Goal: Information Seeking & Learning: Check status

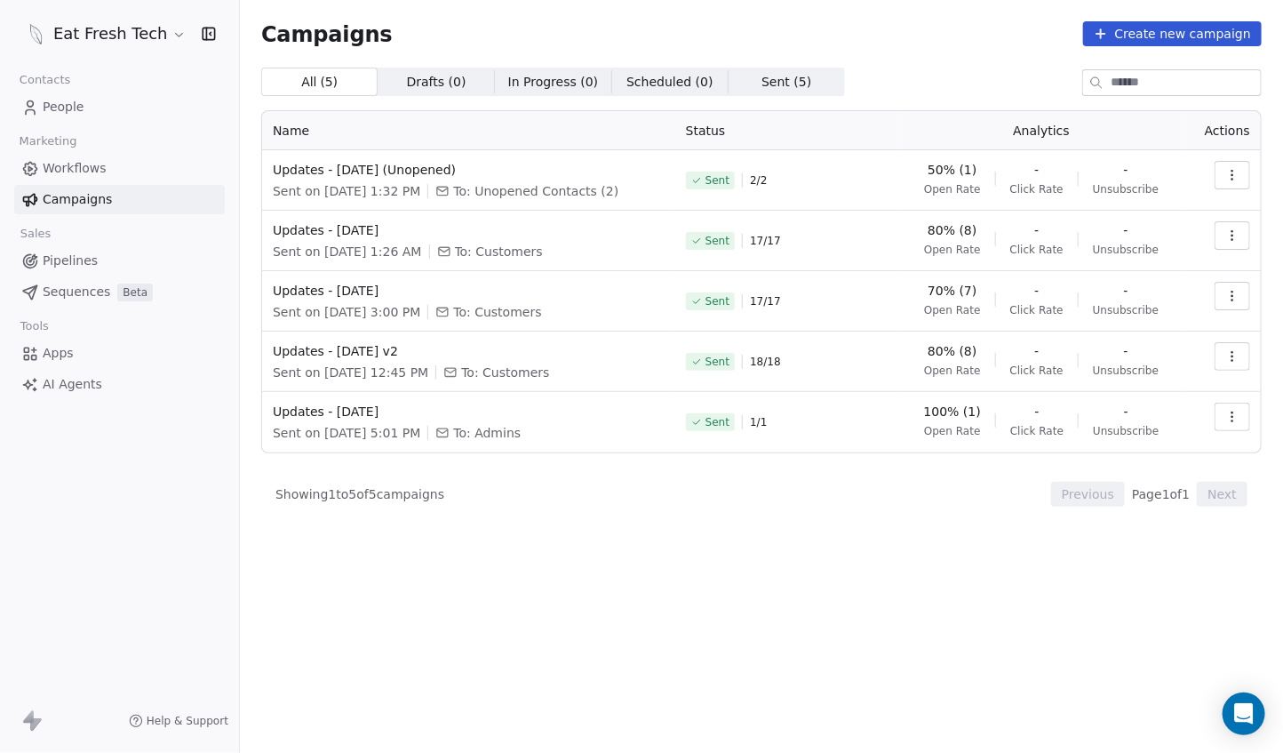
click at [1240, 174] on button "button" at bounding box center [1233, 175] width 36 height 28
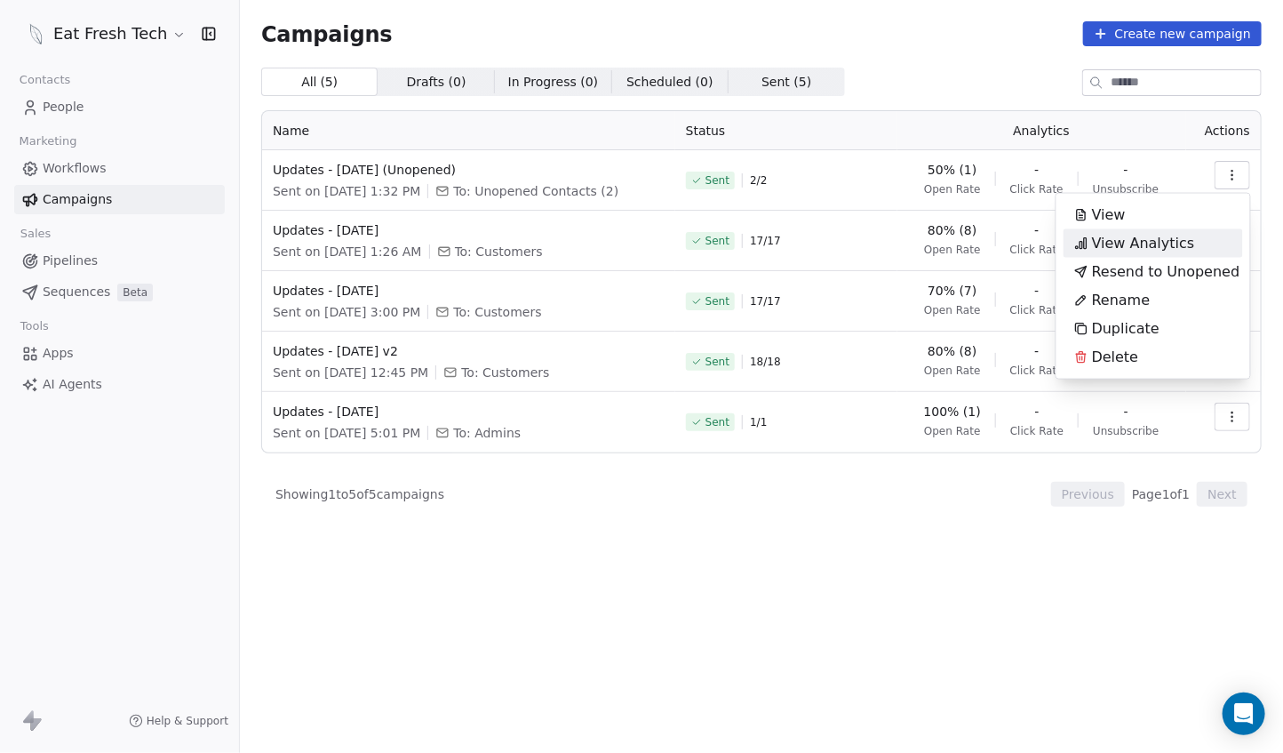
click at [1187, 235] on span "View Analytics" at bounding box center [1143, 243] width 103 height 21
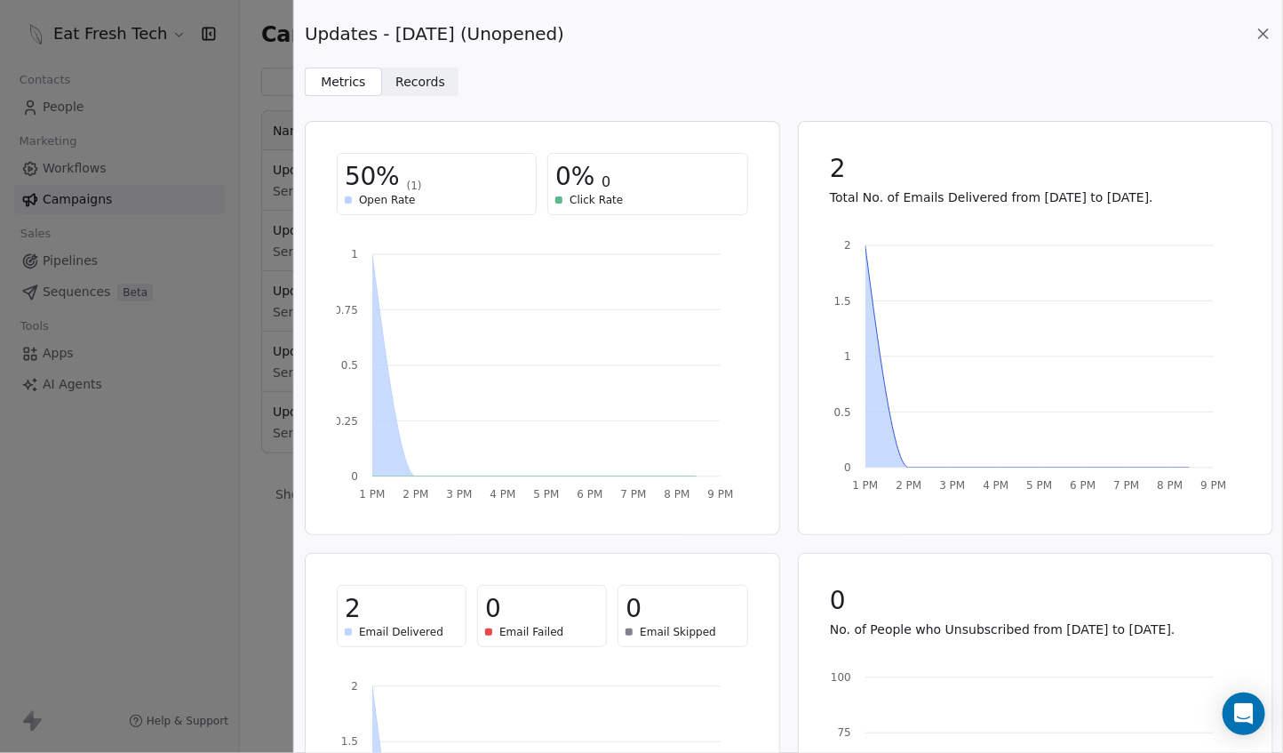
click at [421, 81] on span "Records" at bounding box center [421, 82] width 50 height 19
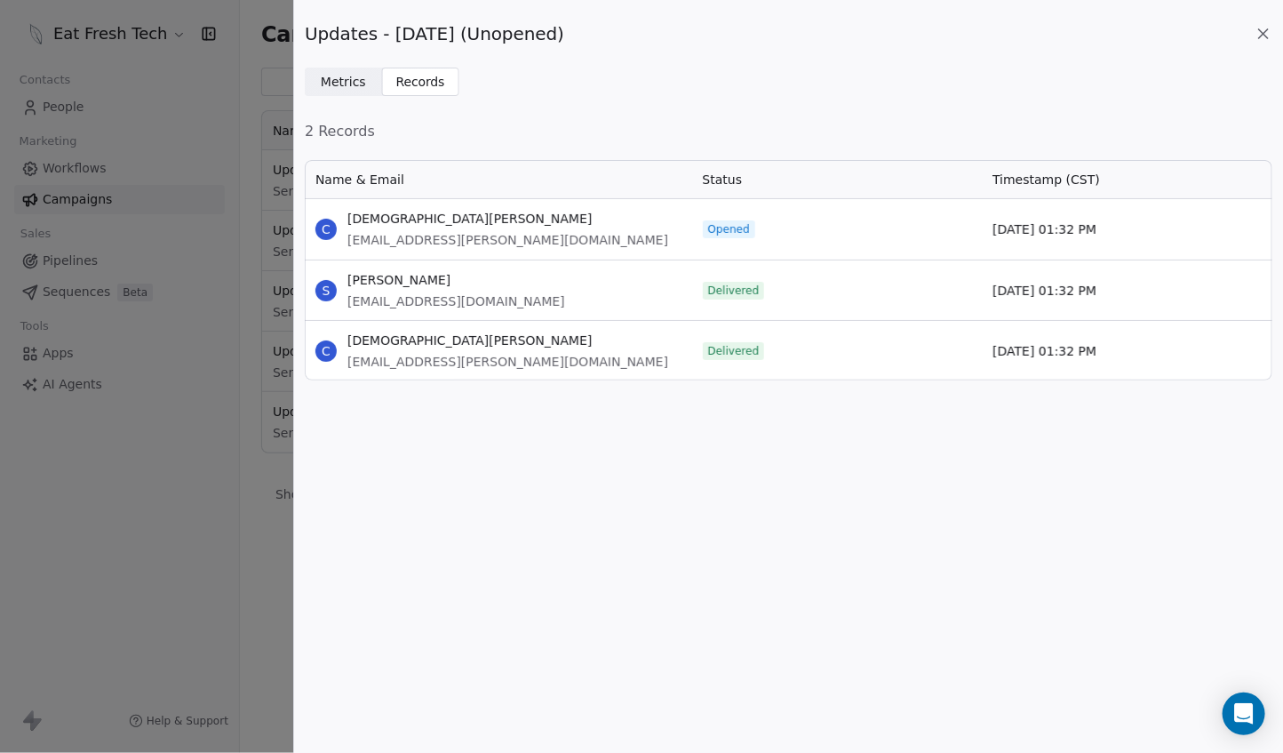
scroll to position [205, 953]
click at [1262, 29] on icon at bounding box center [1264, 34] width 18 height 18
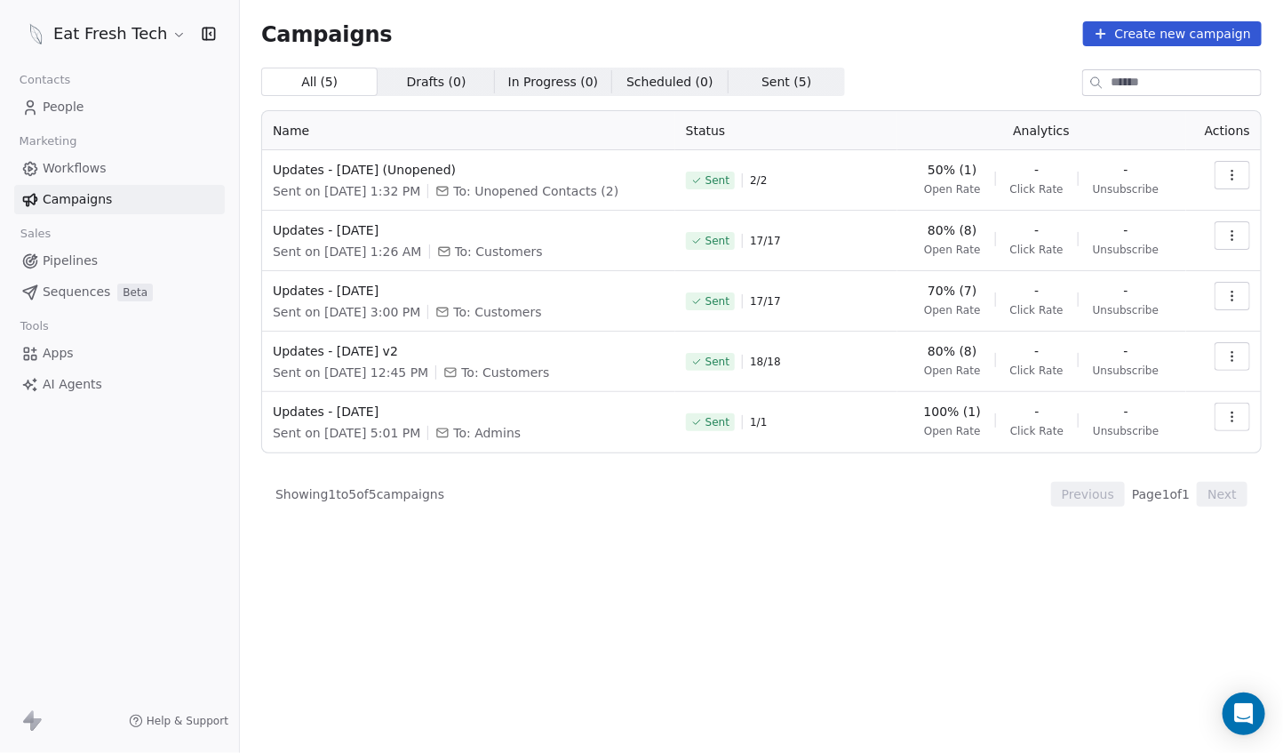
click at [1237, 236] on icon "button" at bounding box center [1233, 235] width 14 height 14
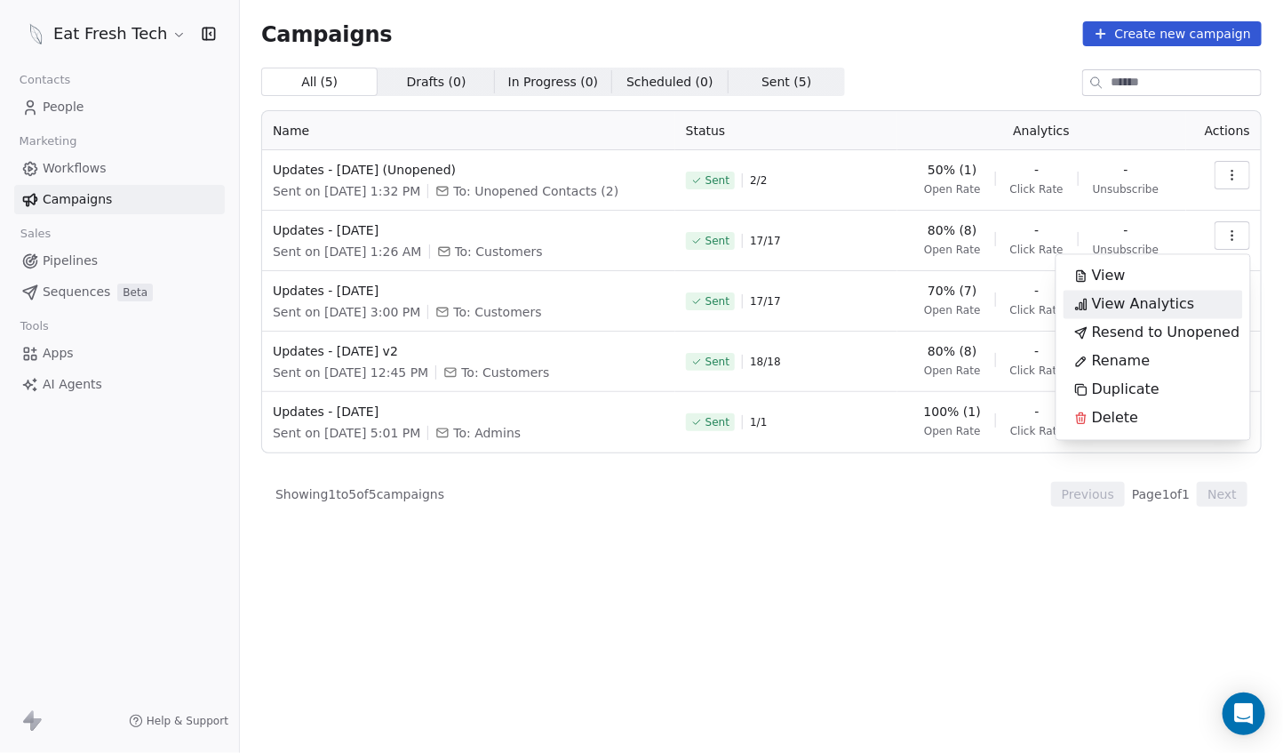
click at [1202, 303] on div "View Analytics" at bounding box center [1154, 305] width 180 height 28
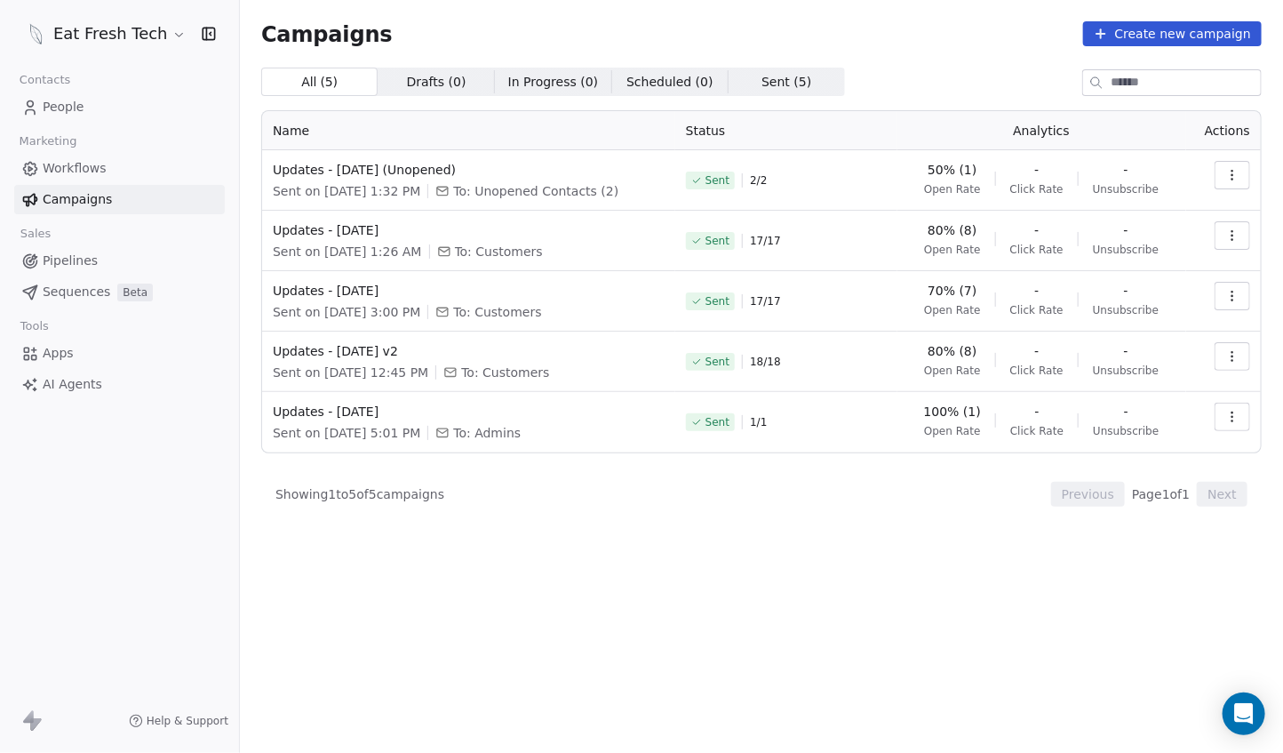
click at [1235, 231] on icon "button" at bounding box center [1233, 235] width 14 height 14
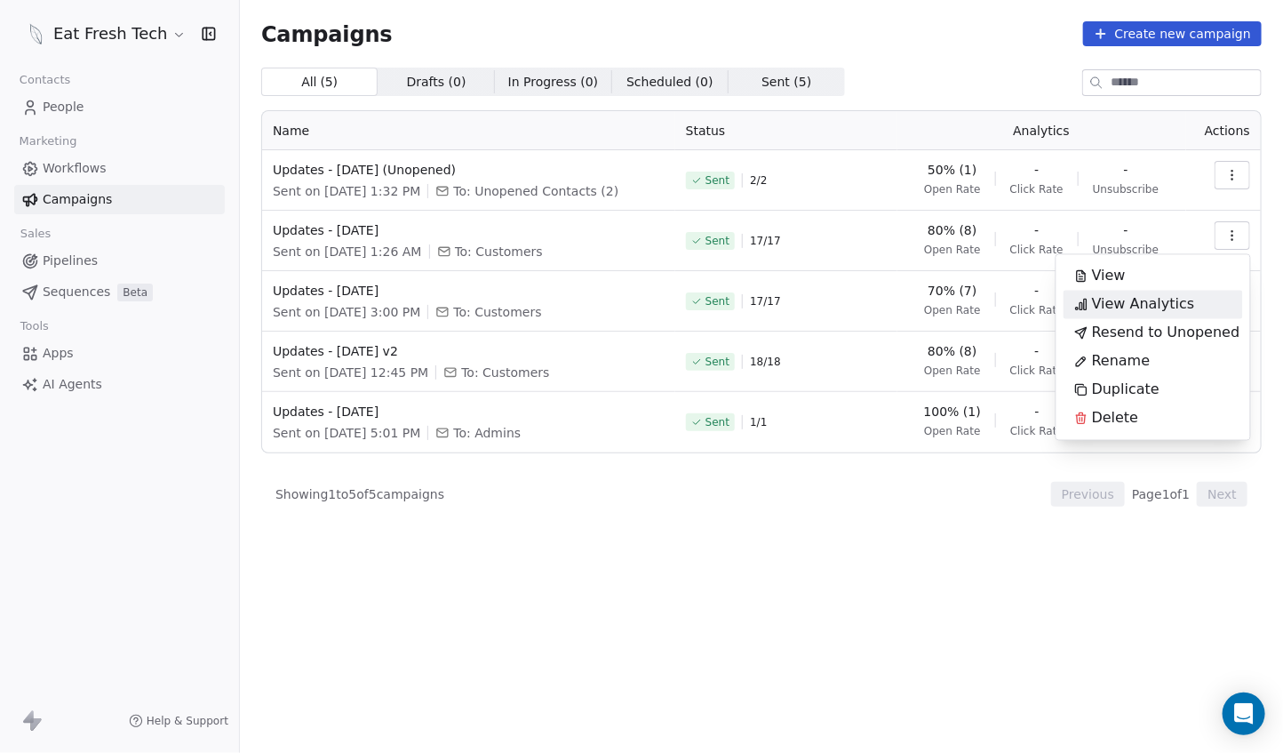
click at [1175, 306] on span "View Analytics" at bounding box center [1143, 304] width 103 height 21
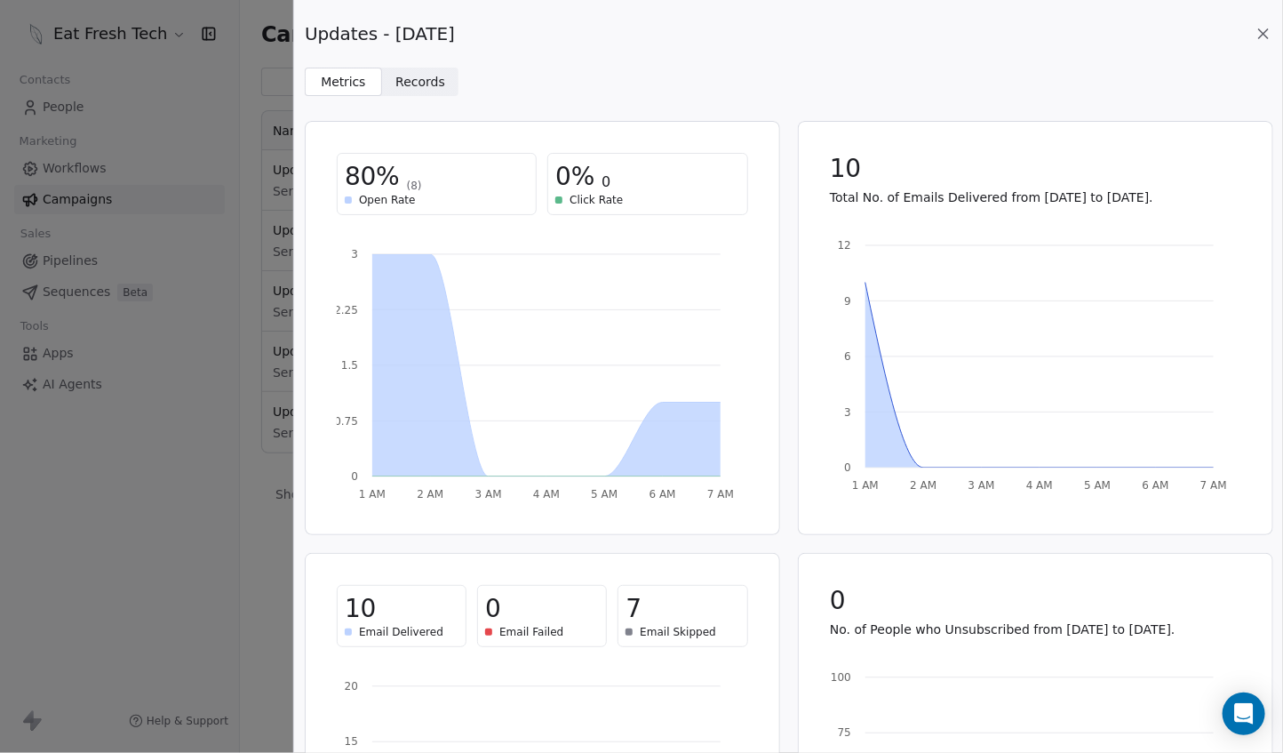
click at [410, 84] on span "Records" at bounding box center [421, 82] width 50 height 19
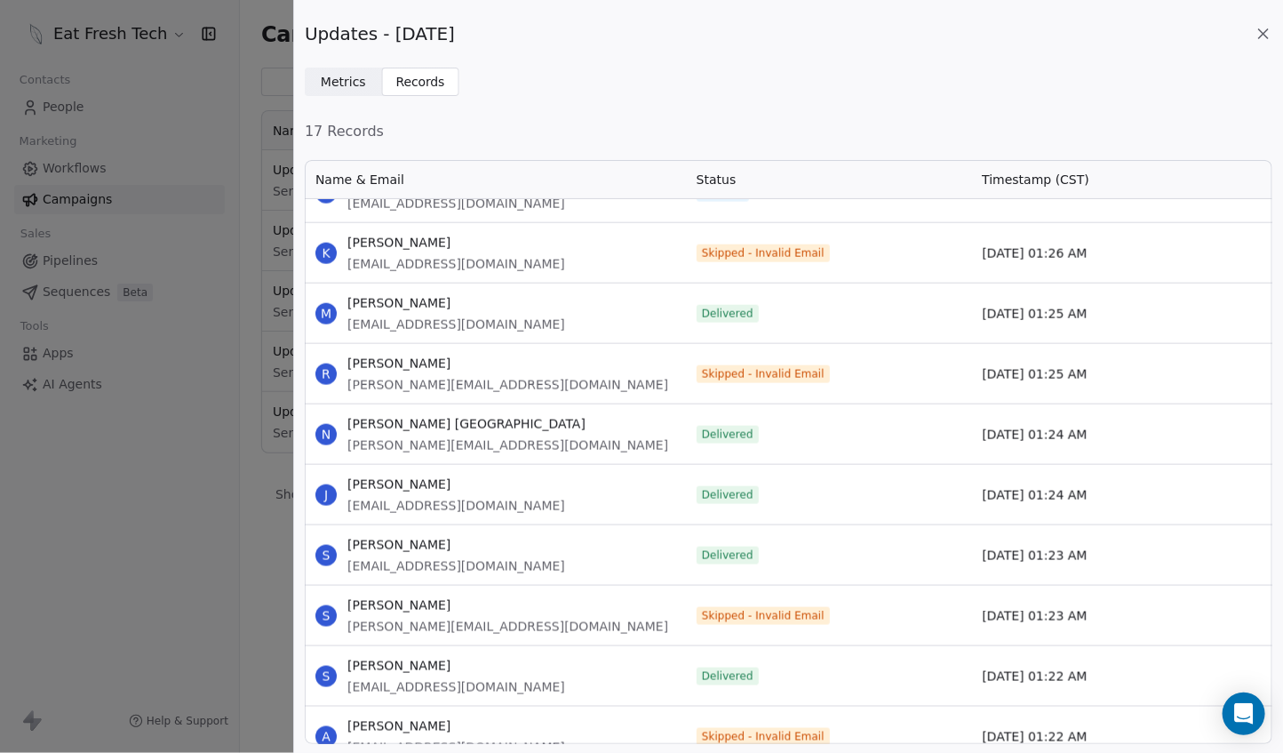
scroll to position [963, 0]
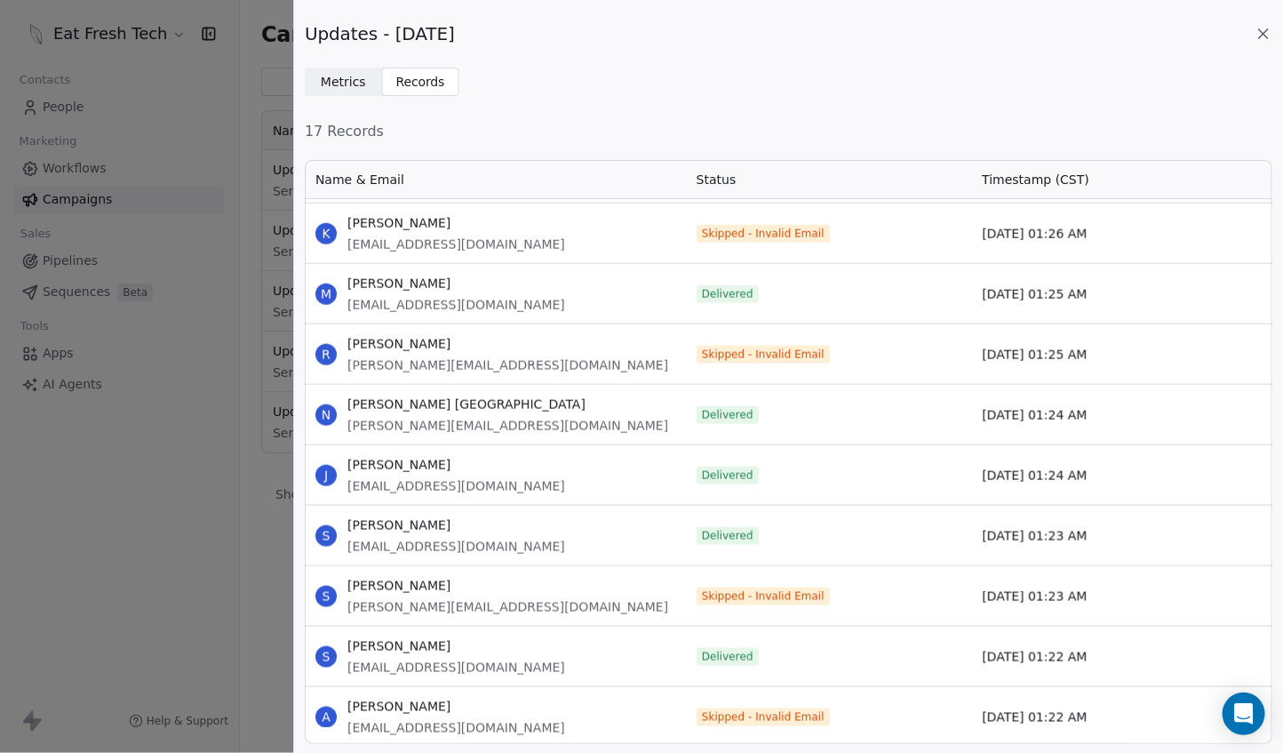
click at [814, 717] on span "Skipped - Invalid Email" at bounding box center [763, 717] width 123 height 14
drag, startPoint x: 703, startPoint y: 715, endPoint x: 836, endPoint y: 717, distance: 133.3
click at [836, 717] on div "Skipped - Invalid Email" at bounding box center [829, 717] width 286 height 60
click at [859, 719] on div "Skipped - Invalid Email" at bounding box center [829, 717] width 286 height 60
drag, startPoint x: 840, startPoint y: 358, endPoint x: 676, endPoint y: 359, distance: 163.5
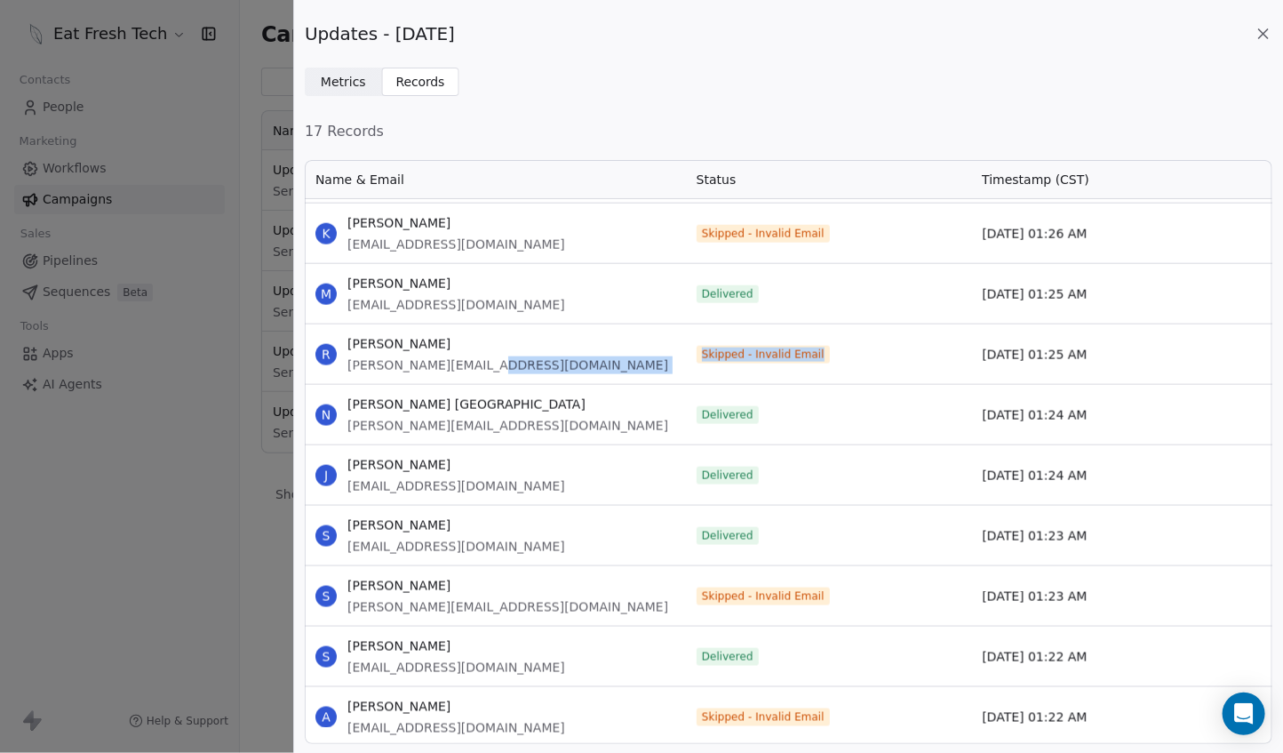
click at [676, 359] on div "R [PERSON_NAME] [PERSON_NAME][EMAIL_ADDRESS][DOMAIN_NAME] Skipped - Invalid Ema…" at bounding box center [789, 354] width 968 height 60
click at [675, 358] on div "R [PERSON_NAME] [PERSON_NAME][EMAIL_ADDRESS][DOMAIN_NAME]" at bounding box center [495, 354] width 381 height 60
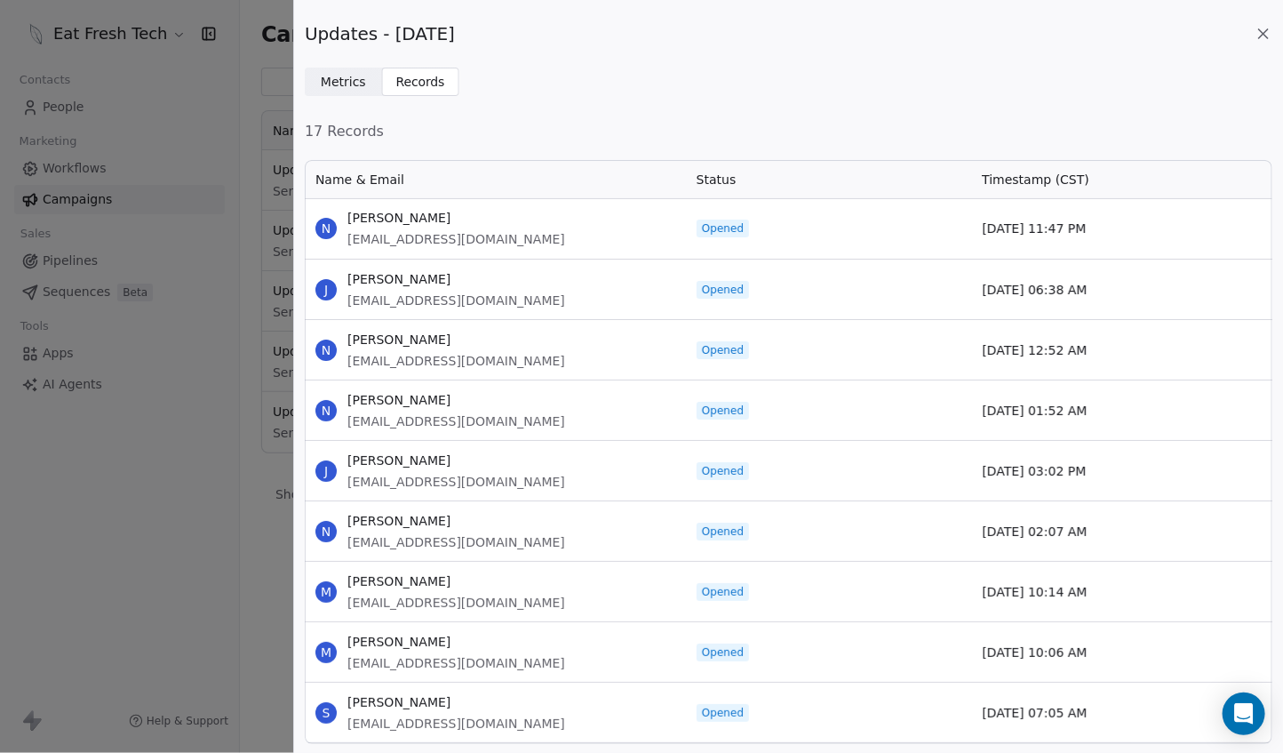
scroll to position [0, 0]
click at [1267, 31] on icon at bounding box center [1263, 33] width 9 height 9
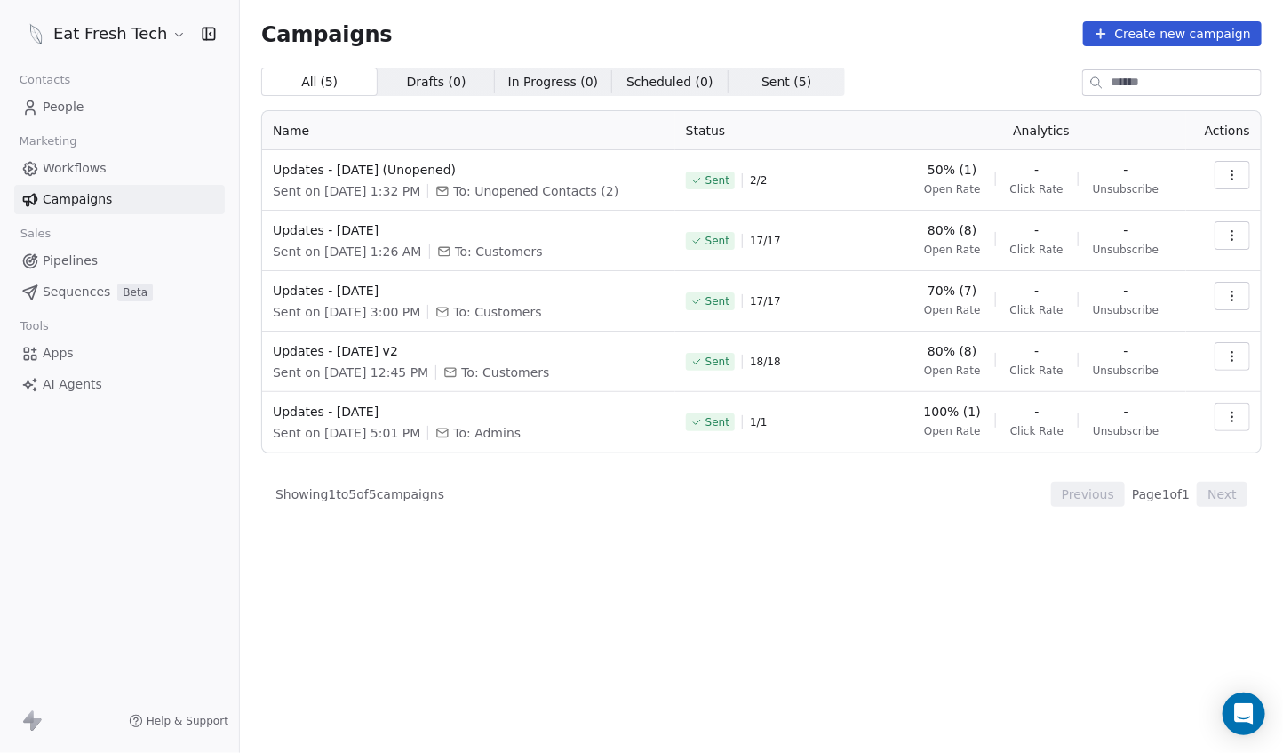
click at [80, 108] on span "People" at bounding box center [64, 107] width 42 height 19
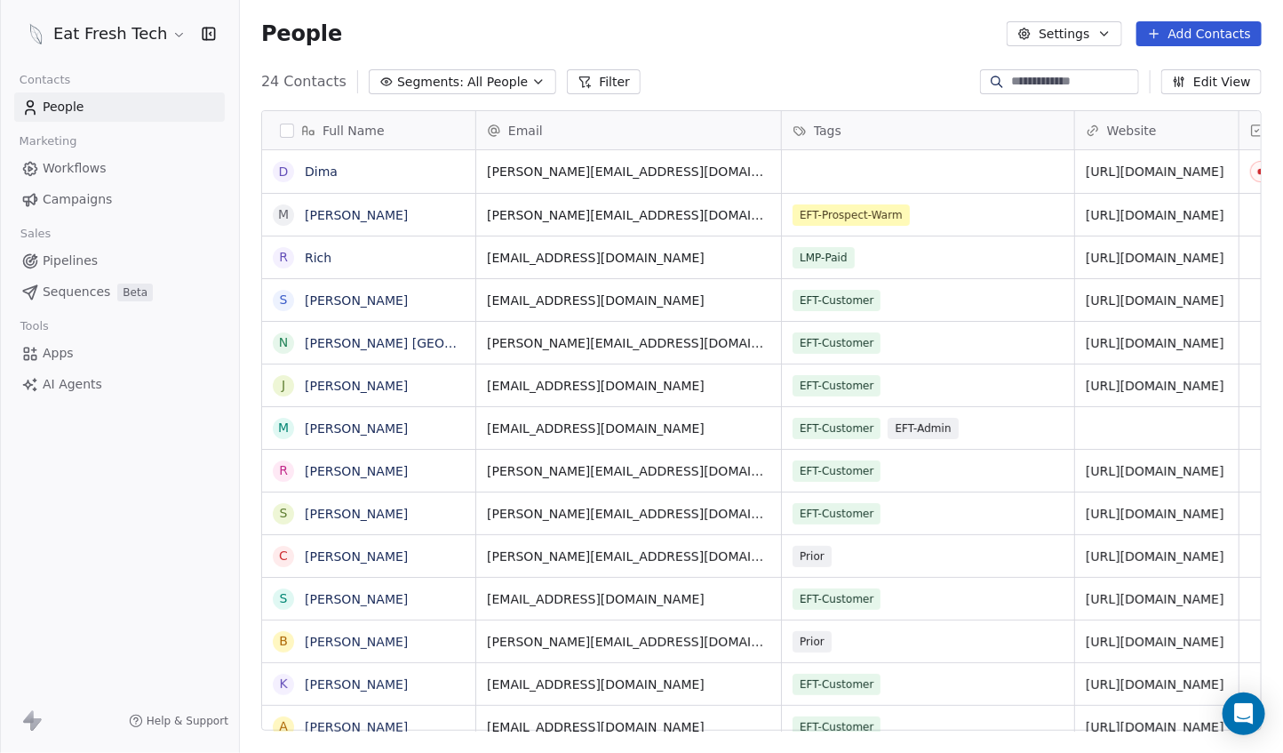
scroll to position [649, 1028]
click at [1030, 78] on input at bounding box center [1073, 82] width 124 height 18
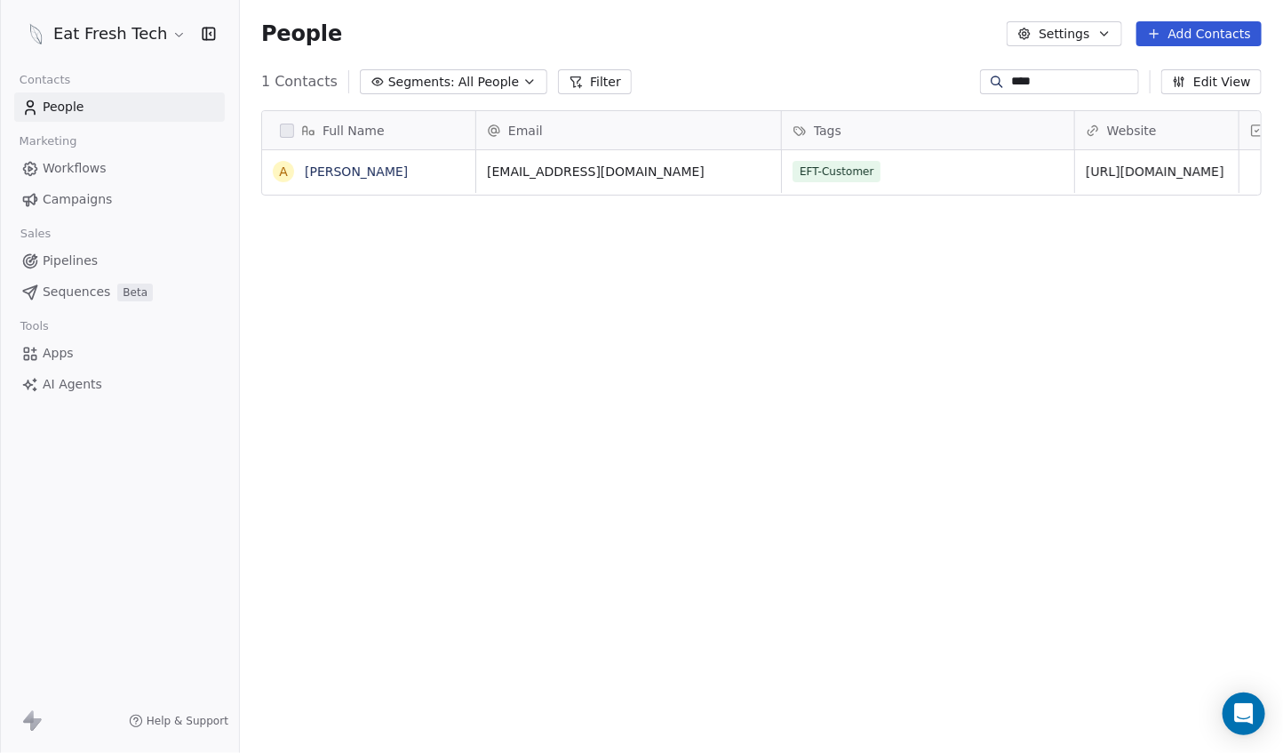
type input "****"
click at [586, 172] on span "[EMAIL_ADDRESS][DOMAIN_NAME]" at bounding box center [613, 172] width 250 height 18
click at [586, 171] on span "[EMAIL_ADDRESS][DOMAIN_NAME]" at bounding box center [613, 172] width 250 height 18
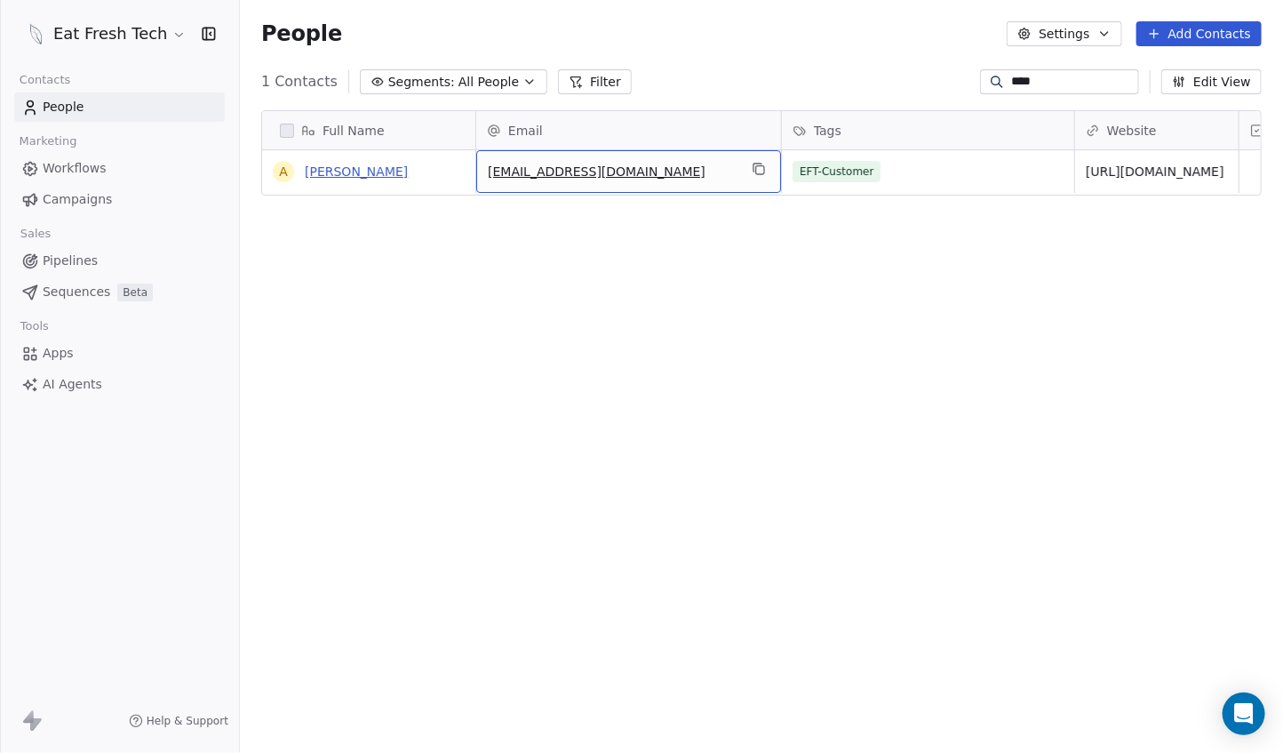
click at [367, 171] on link "[PERSON_NAME]" at bounding box center [356, 171] width 103 height 14
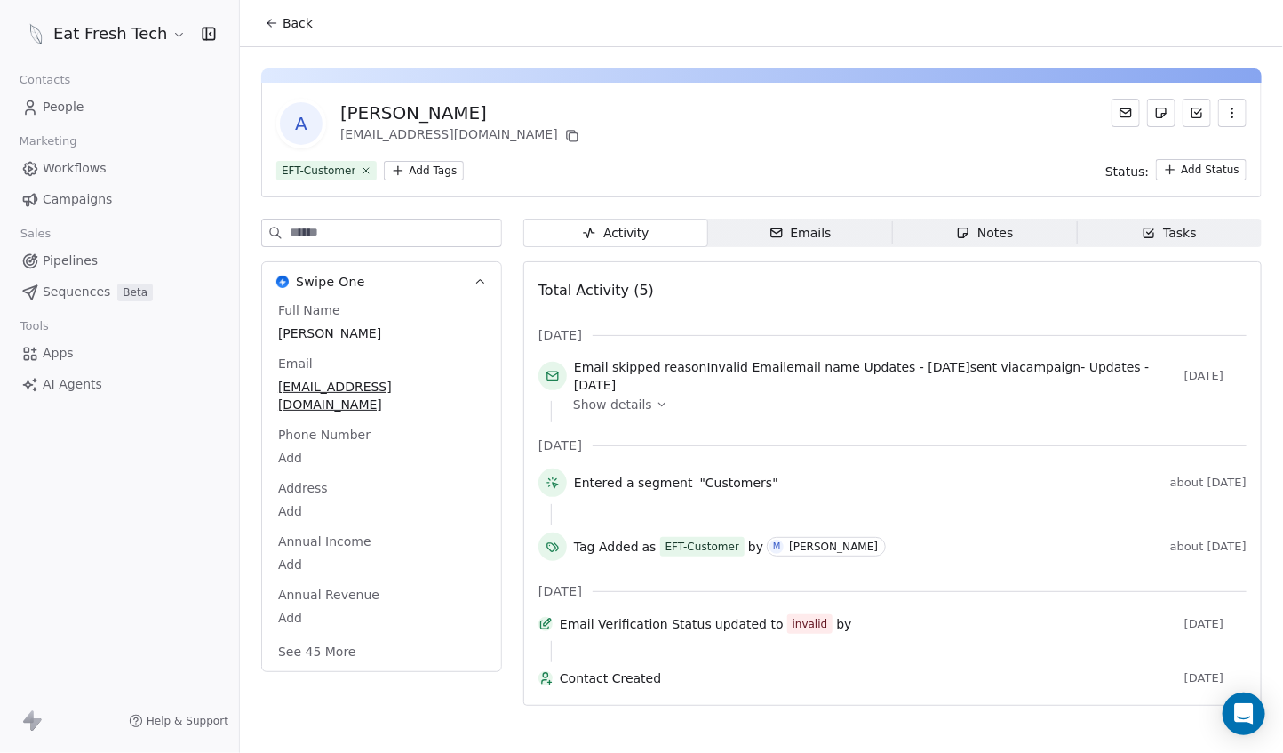
click at [418, 390] on span "[EMAIL_ADDRESS][DOMAIN_NAME]" at bounding box center [381, 396] width 207 height 36
click at [404, 389] on span "[EMAIL_ADDRESS][DOMAIN_NAME]" at bounding box center [381, 397] width 205 height 36
type input "**********"
click at [645, 406] on span "Show details" at bounding box center [612, 405] width 79 height 18
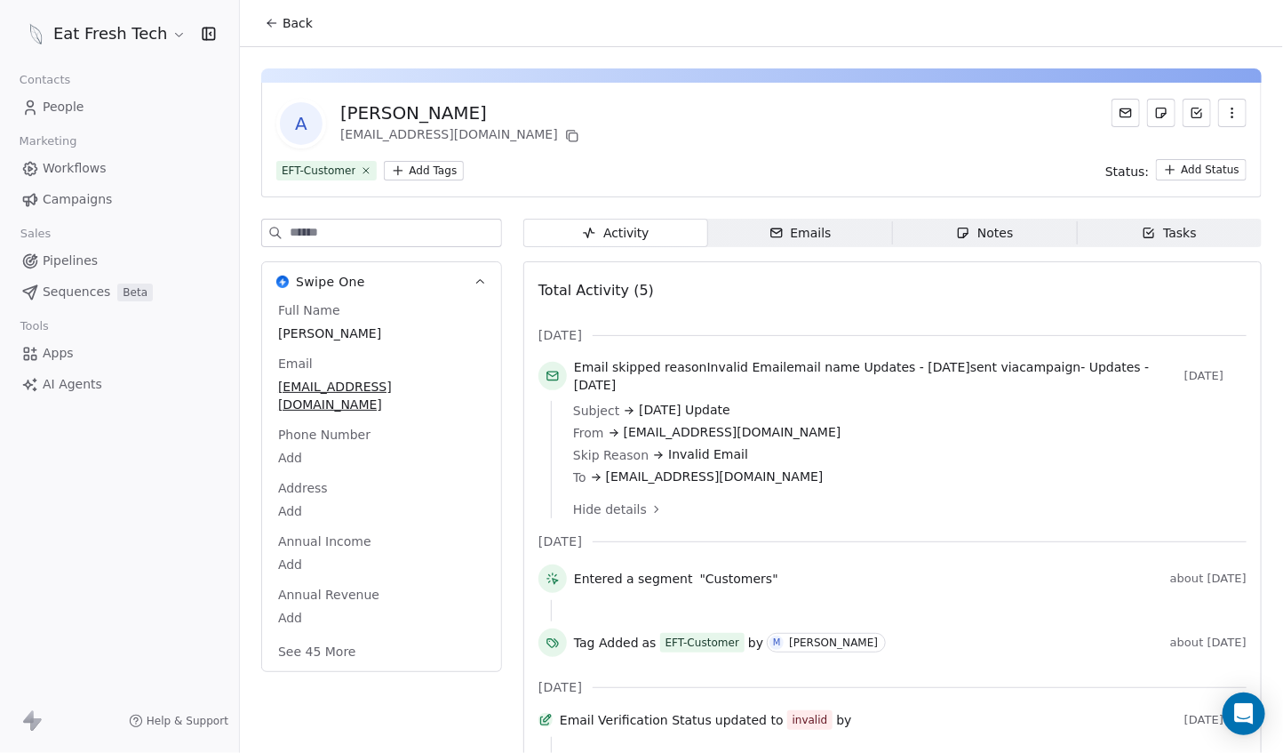
click at [101, 197] on span "Campaigns" at bounding box center [77, 199] width 69 height 19
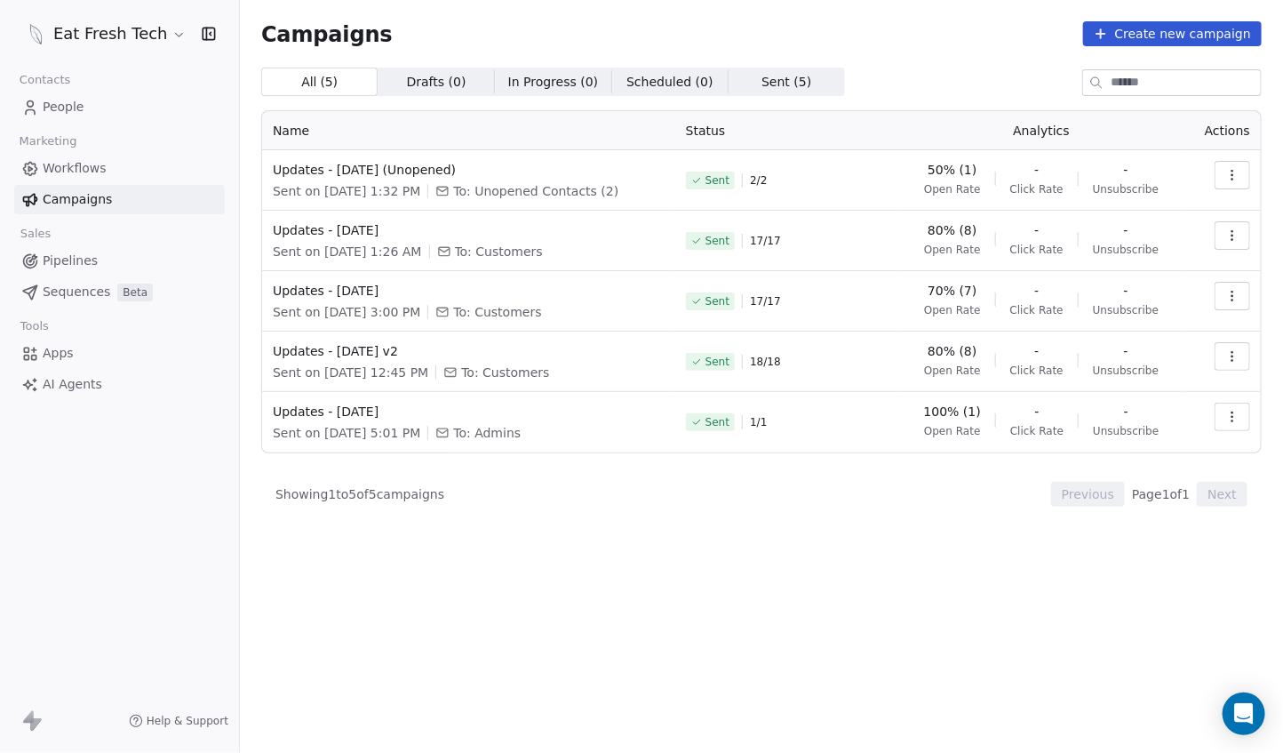
click at [1228, 225] on button "button" at bounding box center [1233, 235] width 36 height 28
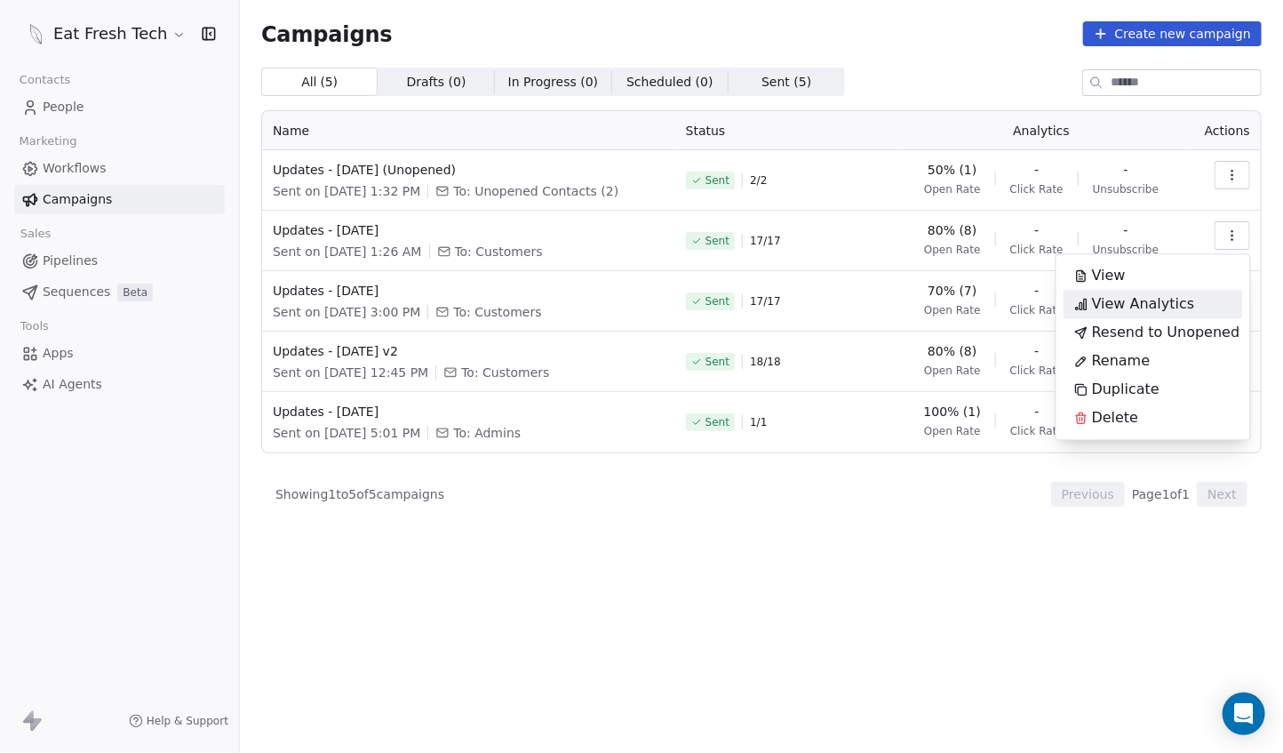
click at [1183, 303] on span "View Analytics" at bounding box center [1143, 304] width 103 height 21
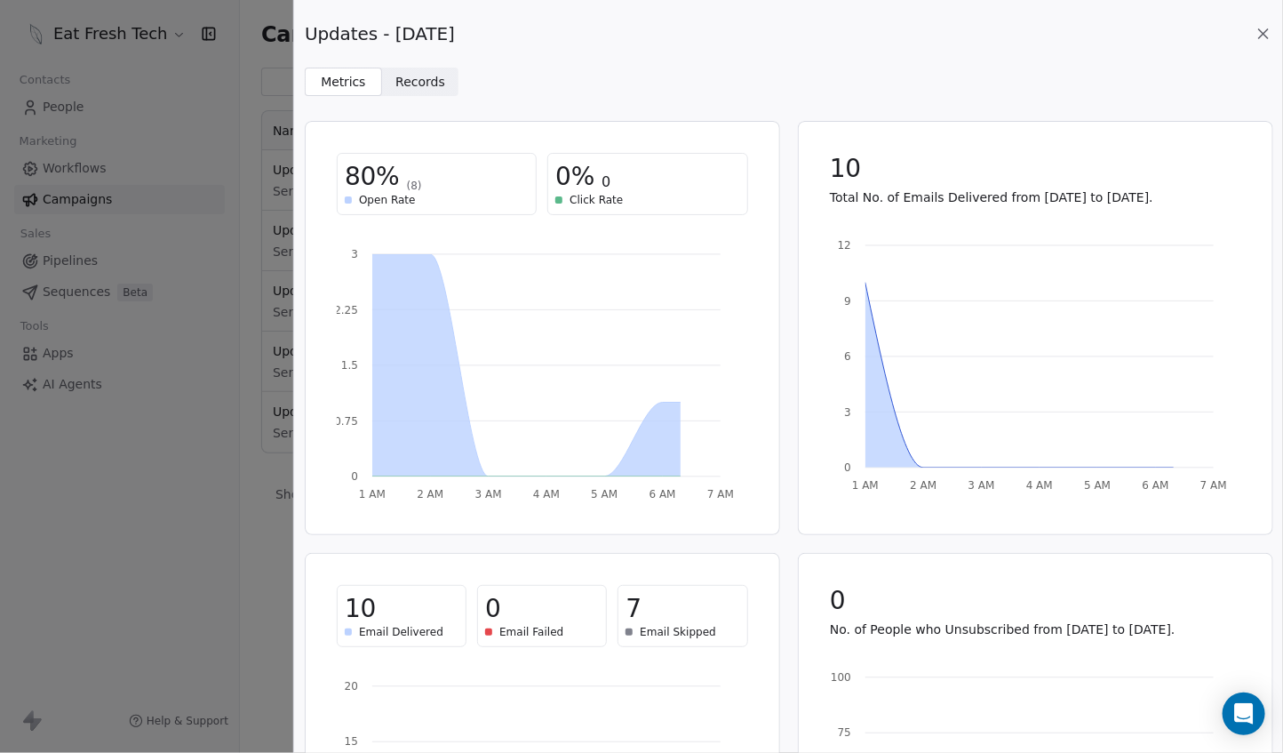
click at [412, 73] on span "Records" at bounding box center [421, 82] width 50 height 19
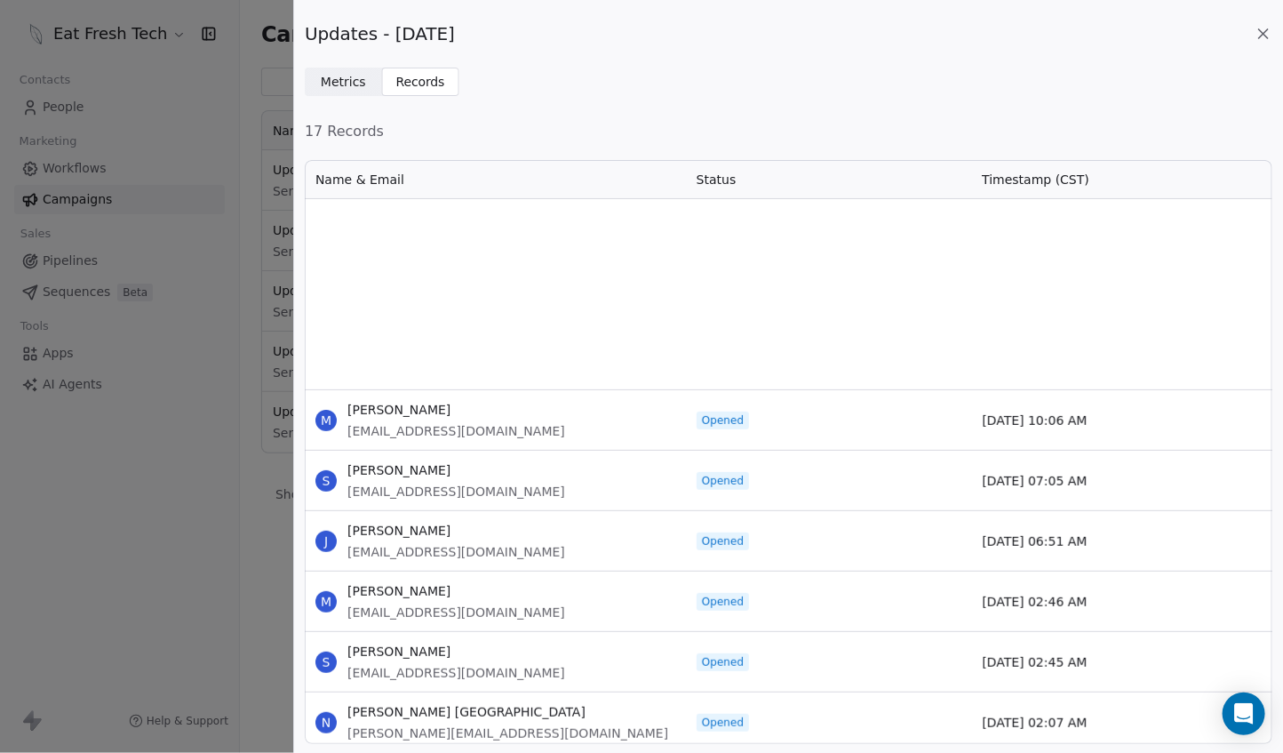
scroll to position [963, 0]
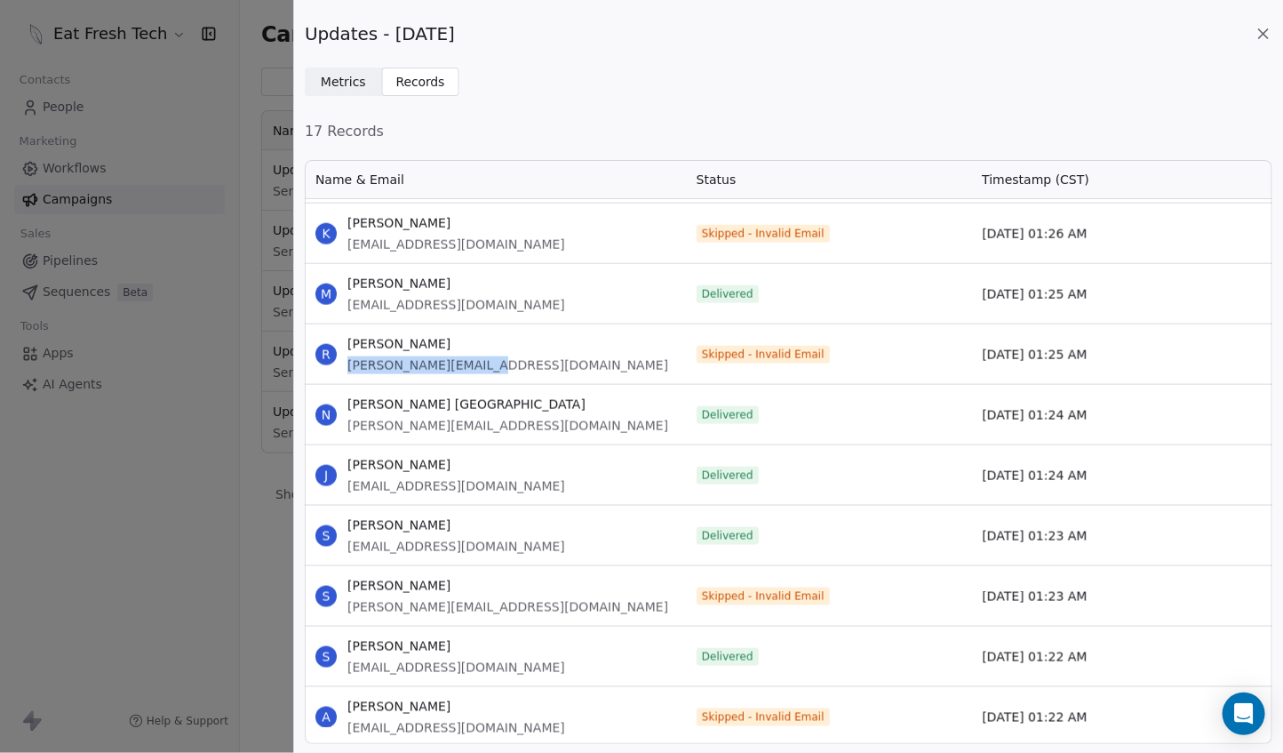
drag, startPoint x: 506, startPoint y: 373, endPoint x: 341, endPoint y: 369, distance: 164.5
click at [341, 369] on div "R [PERSON_NAME] [PERSON_NAME][EMAIL_ADDRESS][DOMAIN_NAME]" at bounding box center [495, 354] width 381 height 60
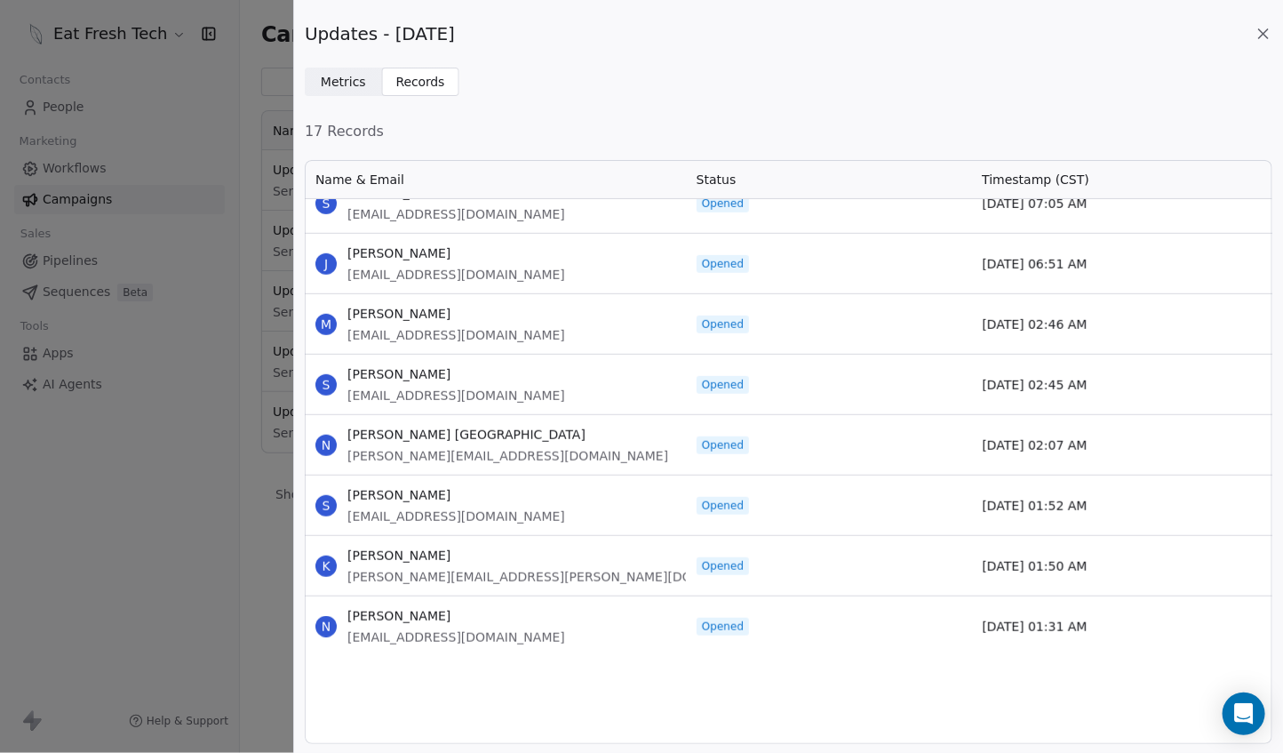
scroll to position [295, 0]
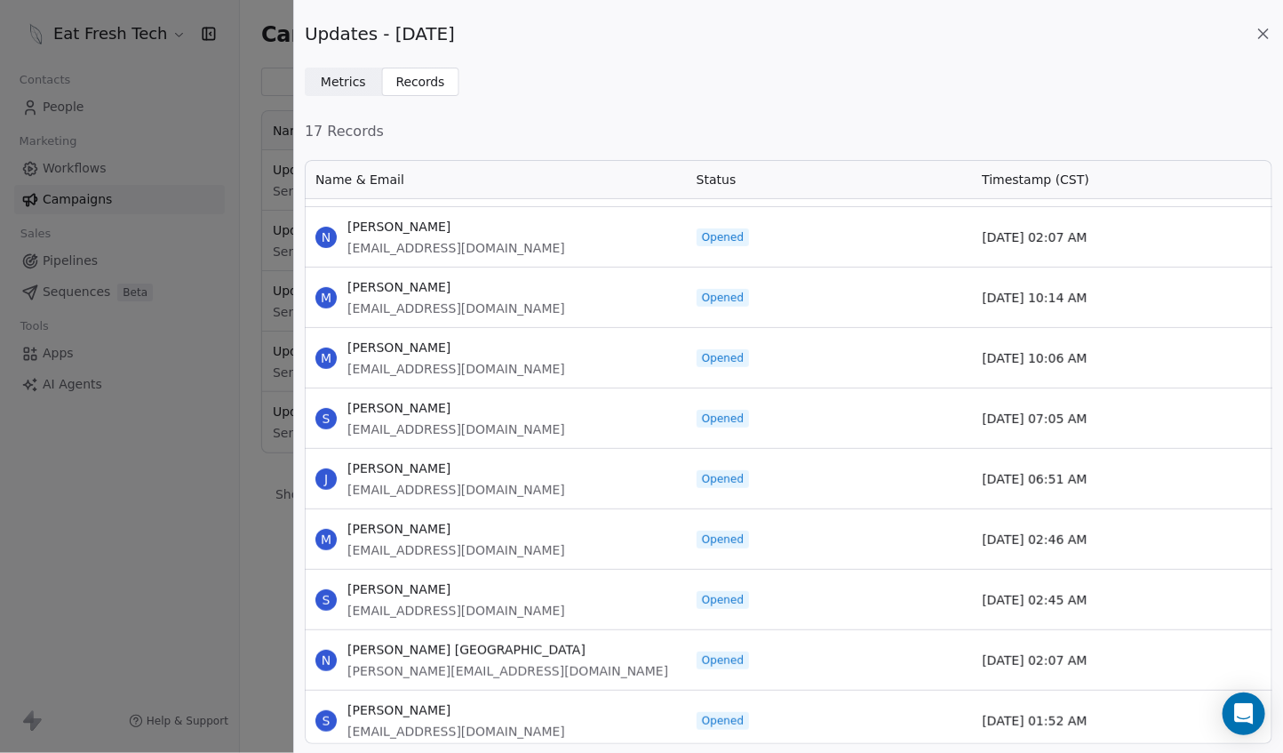
click at [237, 417] on div "Updates - [DATE] Metrics Metrics Records Records 17 Records Name & Email Status…" at bounding box center [641, 376] width 1283 height 753
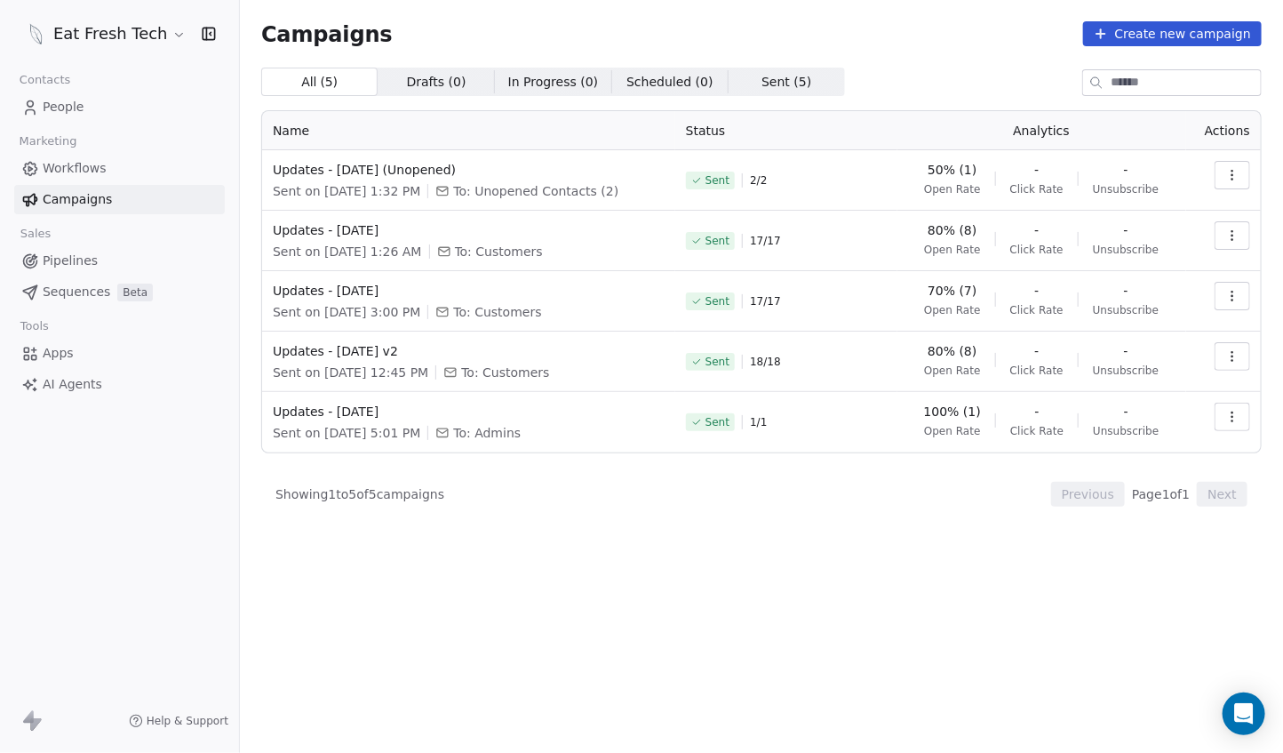
click at [96, 100] on link "People" at bounding box center [119, 106] width 211 height 29
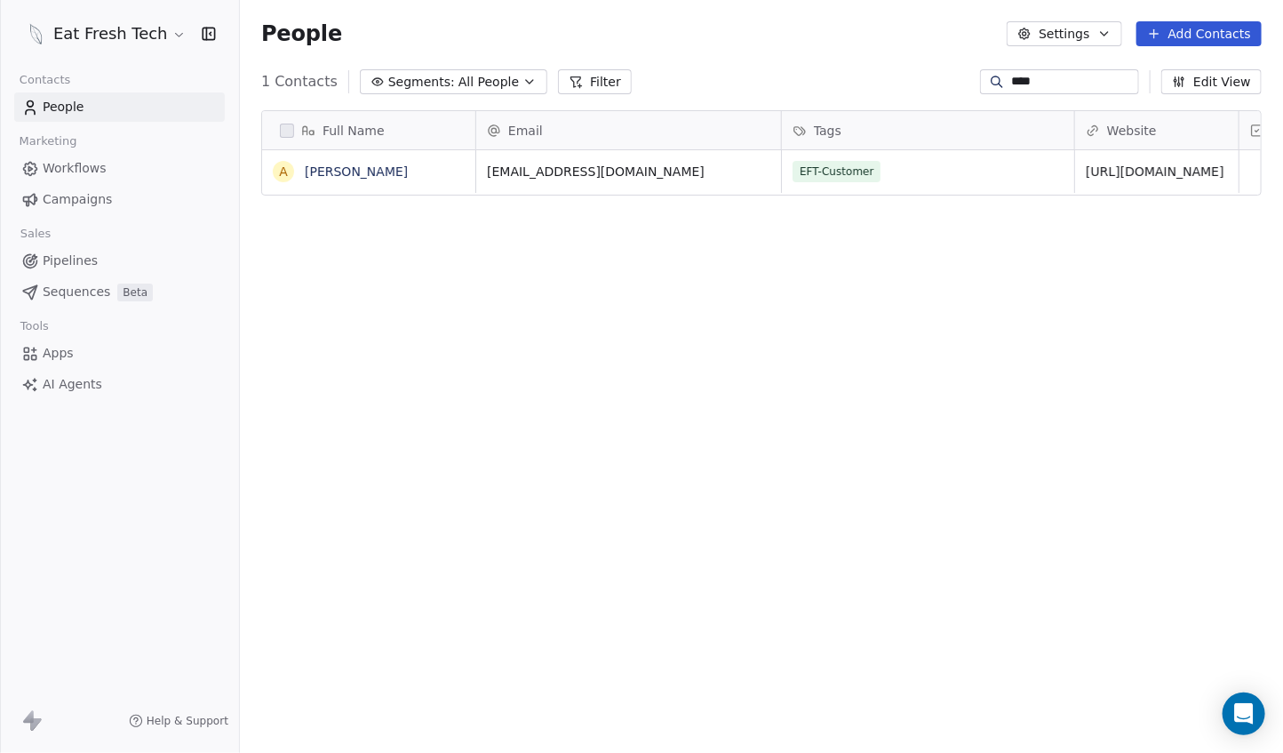
scroll to position [649, 1028]
click at [1072, 83] on input "****" at bounding box center [1073, 82] width 124 height 18
type input "****"
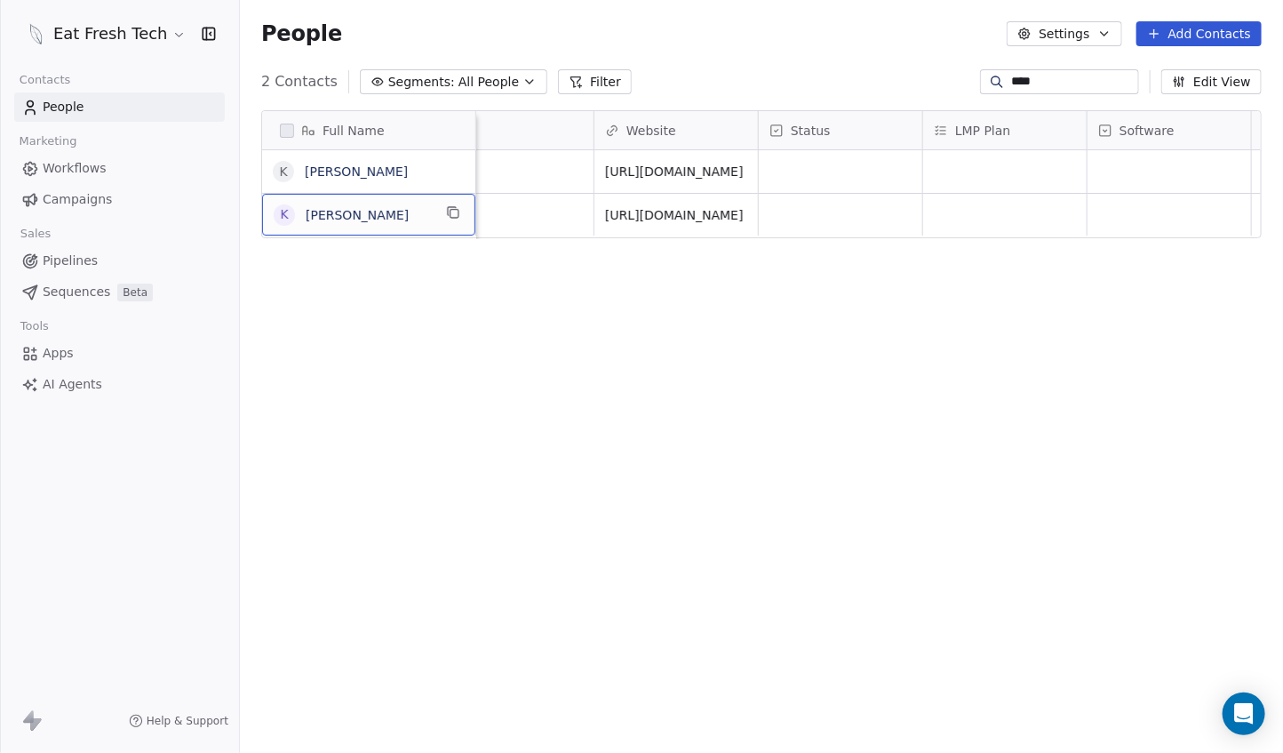
scroll to position [0, 529]
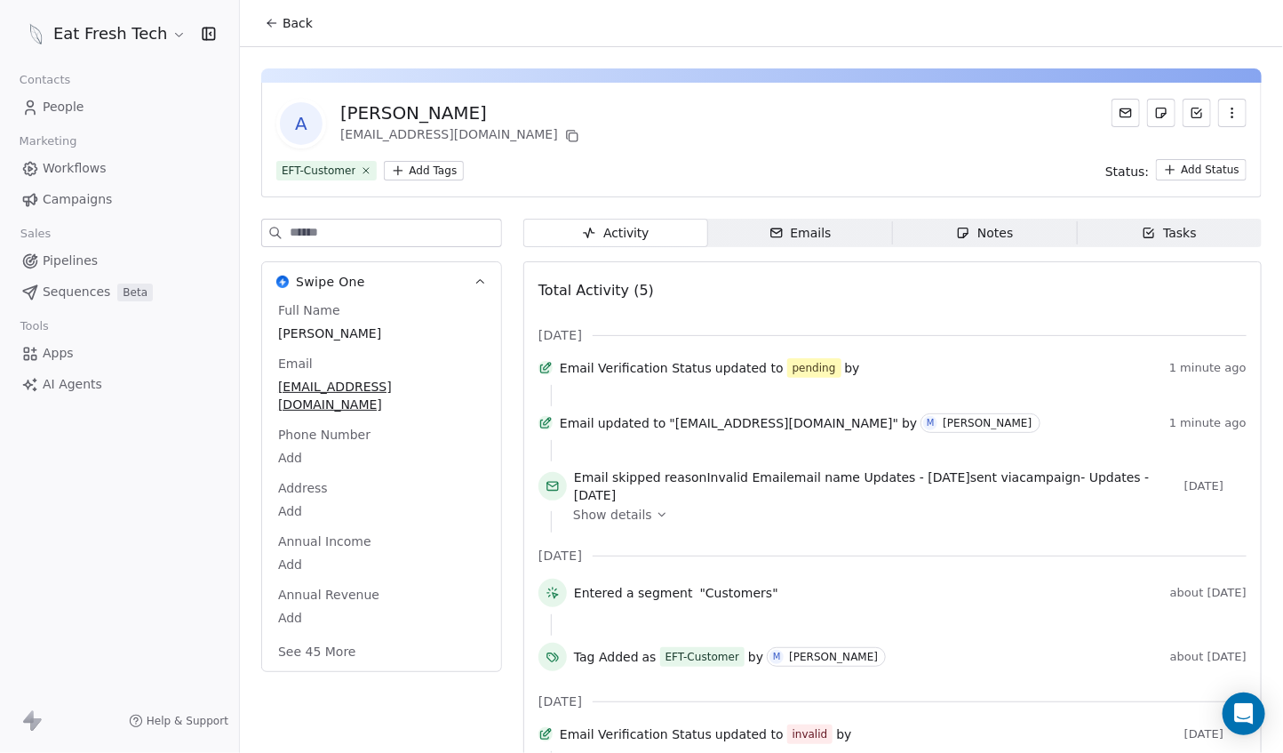
click at [95, 108] on link "People" at bounding box center [119, 106] width 211 height 29
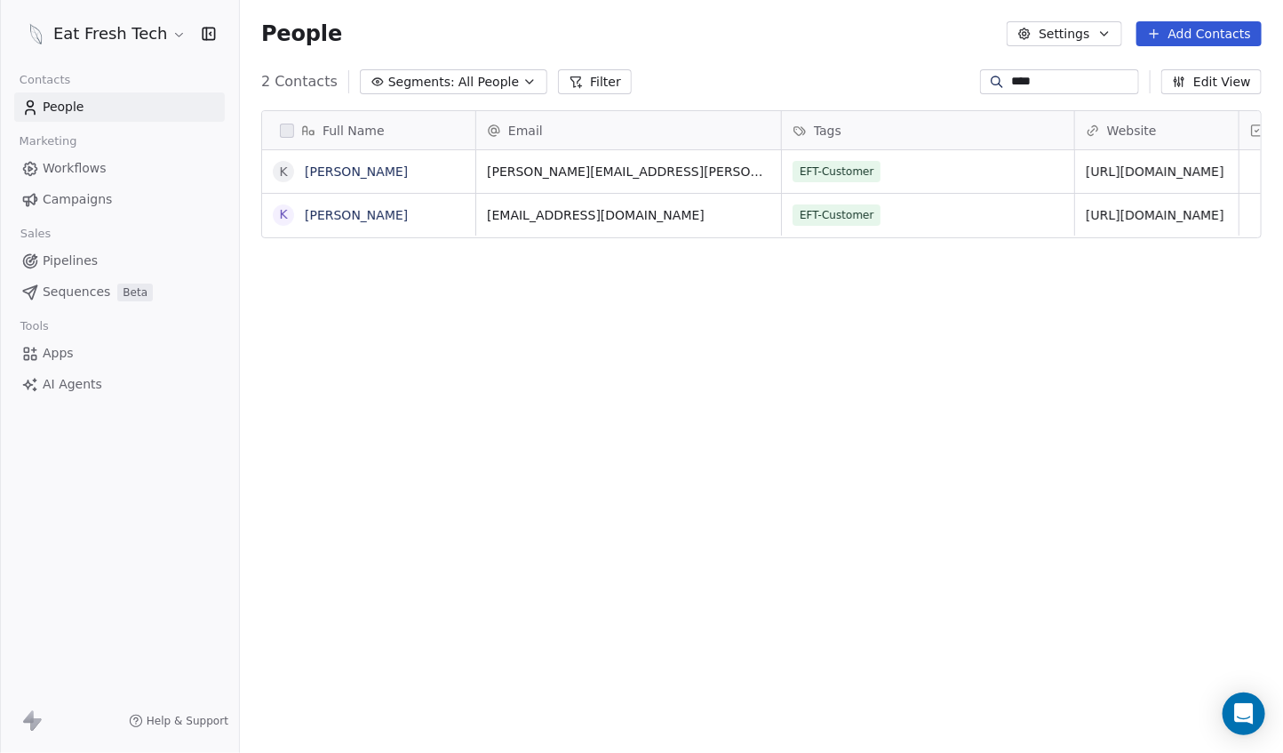
scroll to position [649, 1028]
click at [347, 214] on link "[PERSON_NAME]" at bounding box center [356, 215] width 103 height 14
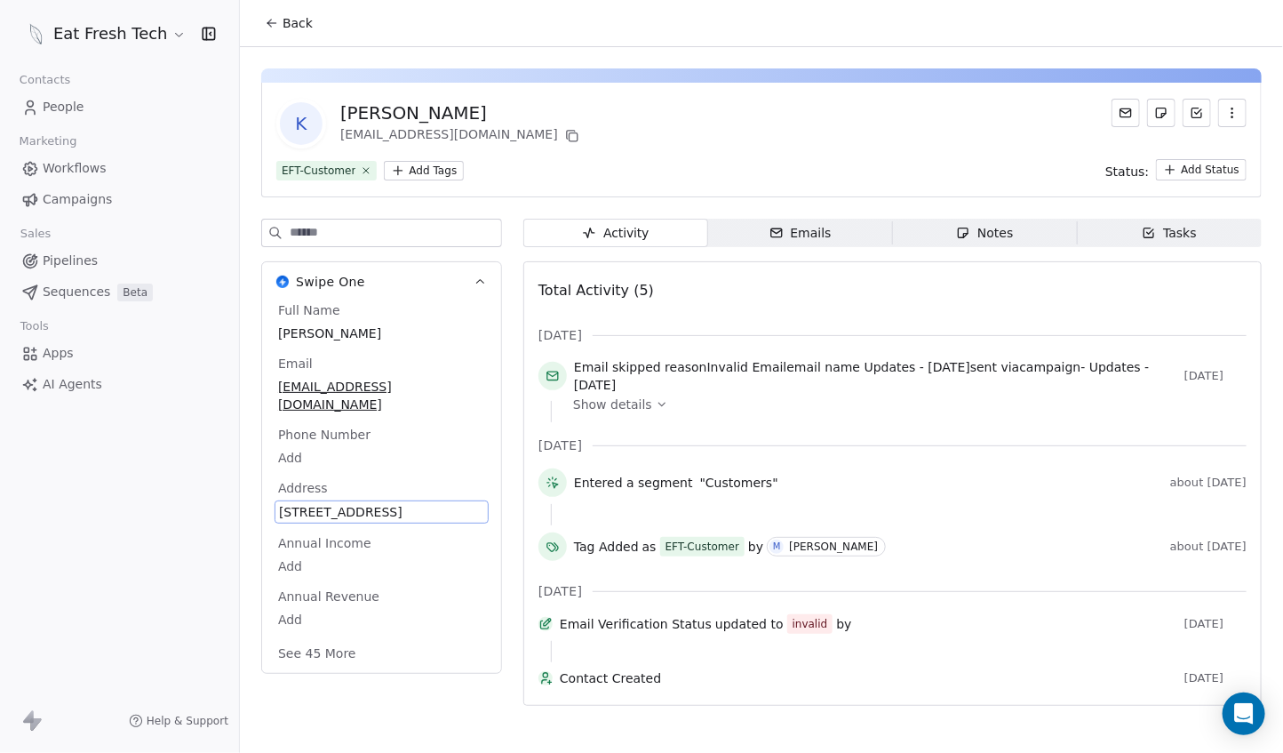
click at [399, 509] on span "[STREET_ADDRESS]" at bounding box center [381, 512] width 205 height 18
click at [369, 513] on span "[STREET_ADDRESS]" at bounding box center [381, 512] width 205 height 18
click at [370, 513] on span "[STREET_ADDRESS]" at bounding box center [381, 512] width 205 height 18
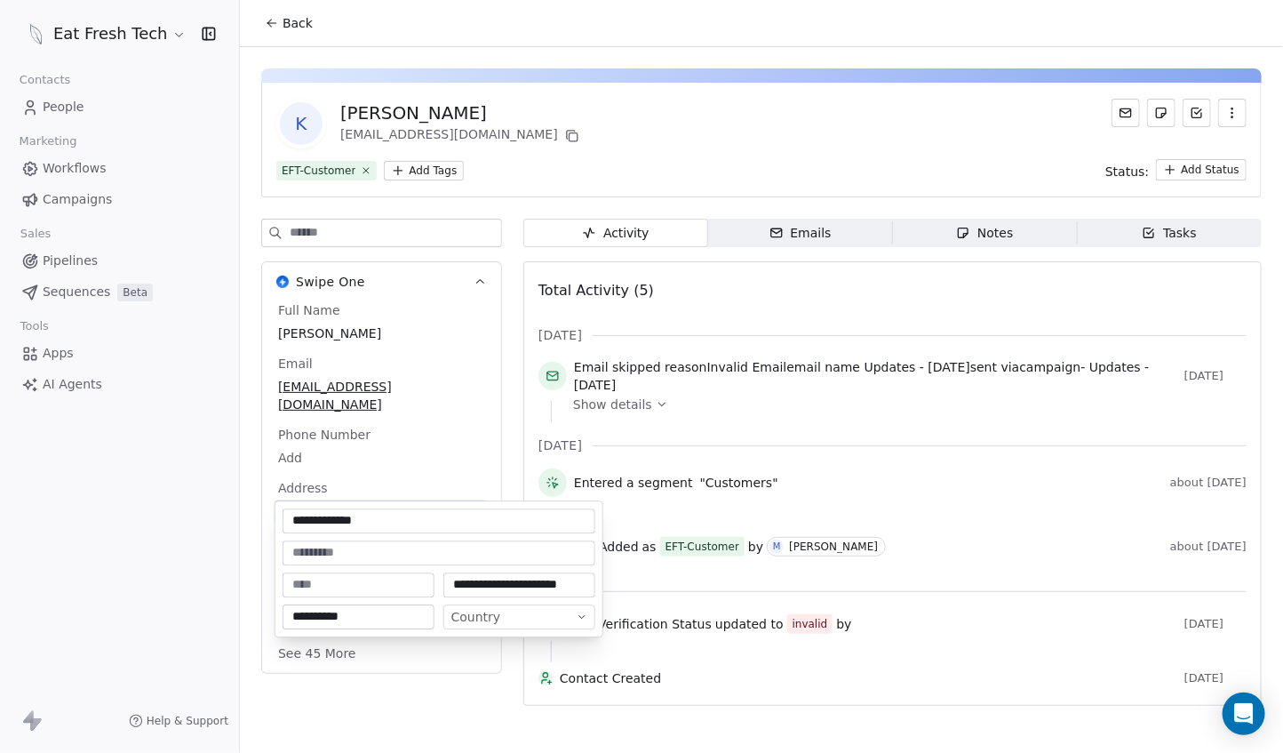
click at [396, 480] on html "**********" at bounding box center [641, 376] width 1283 height 753
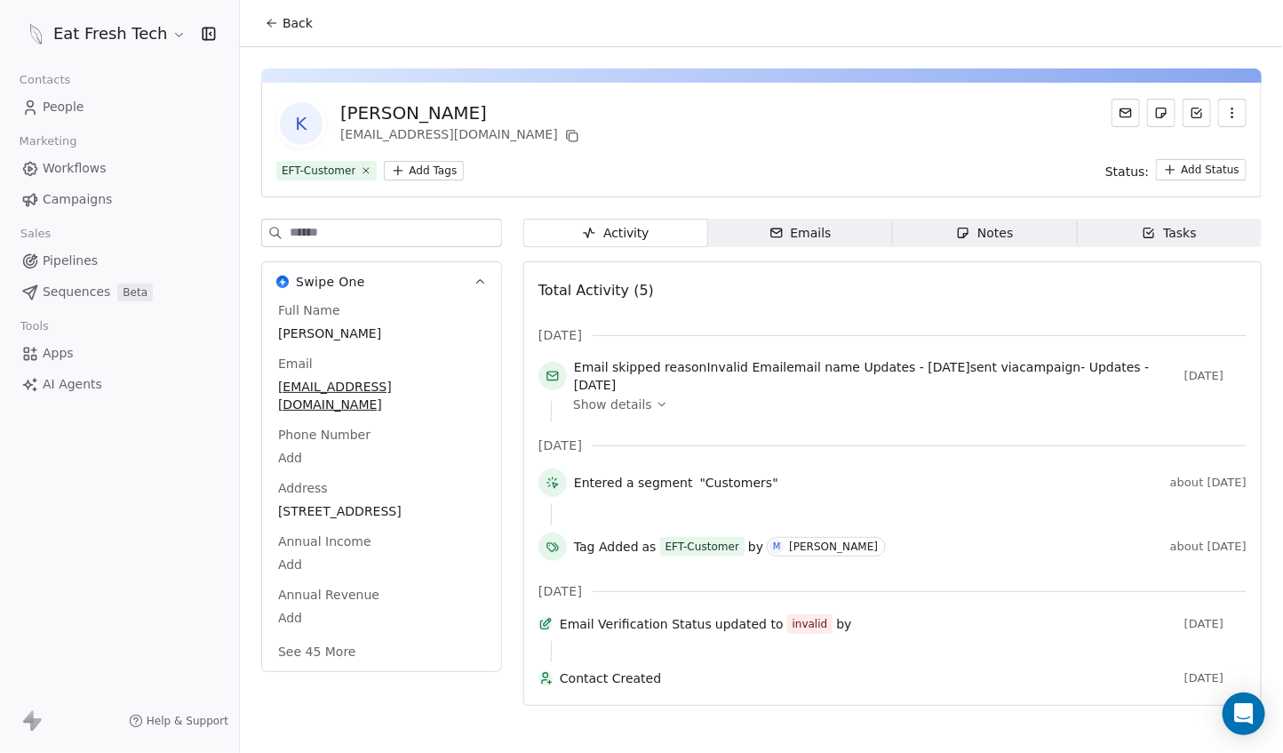
click at [291, 19] on span "Back" at bounding box center [298, 23] width 30 height 18
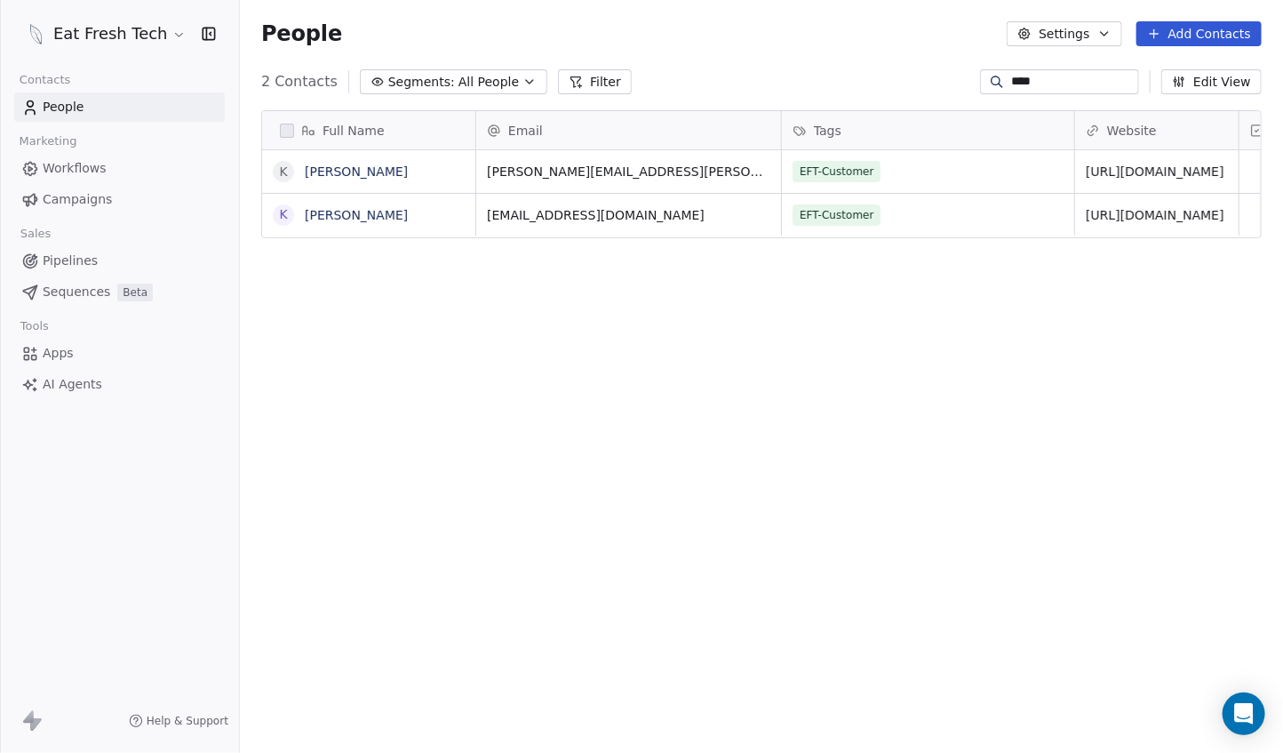
scroll to position [649, 1028]
click at [337, 175] on link "[PERSON_NAME]" at bounding box center [356, 171] width 103 height 14
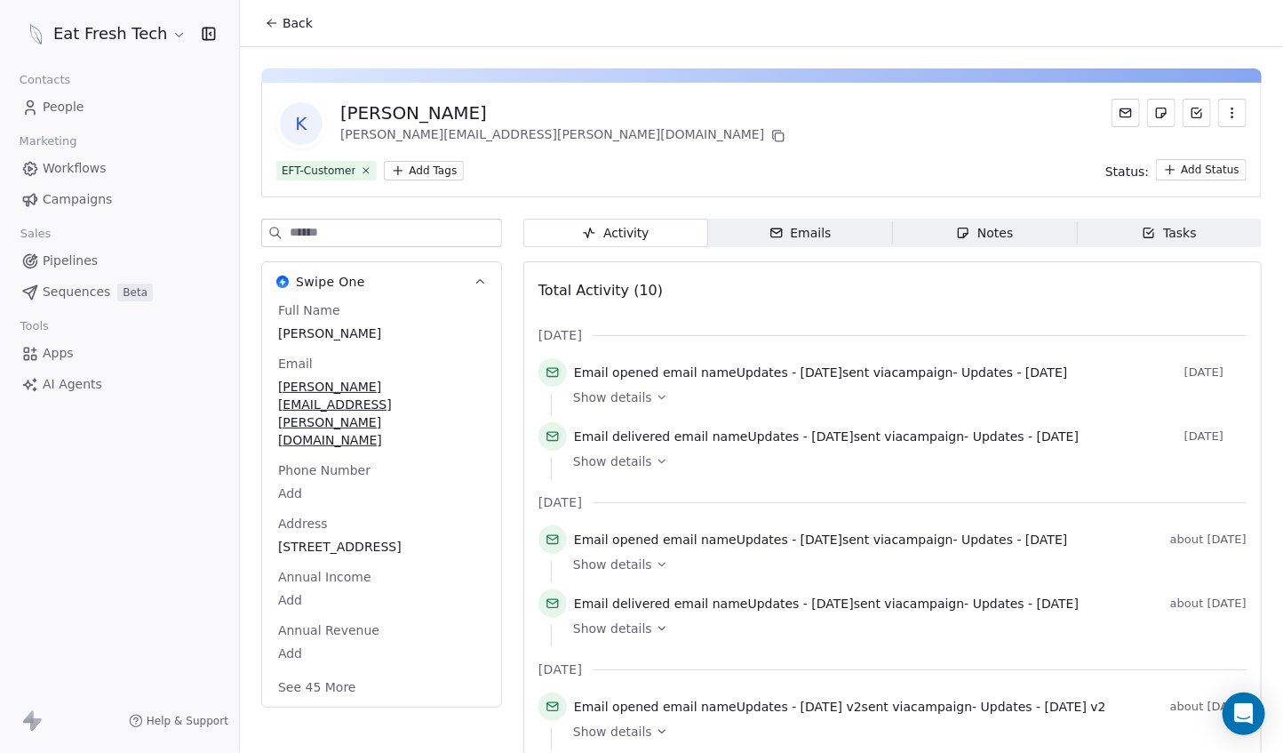
click at [279, 28] on button "Back" at bounding box center [288, 23] width 69 height 32
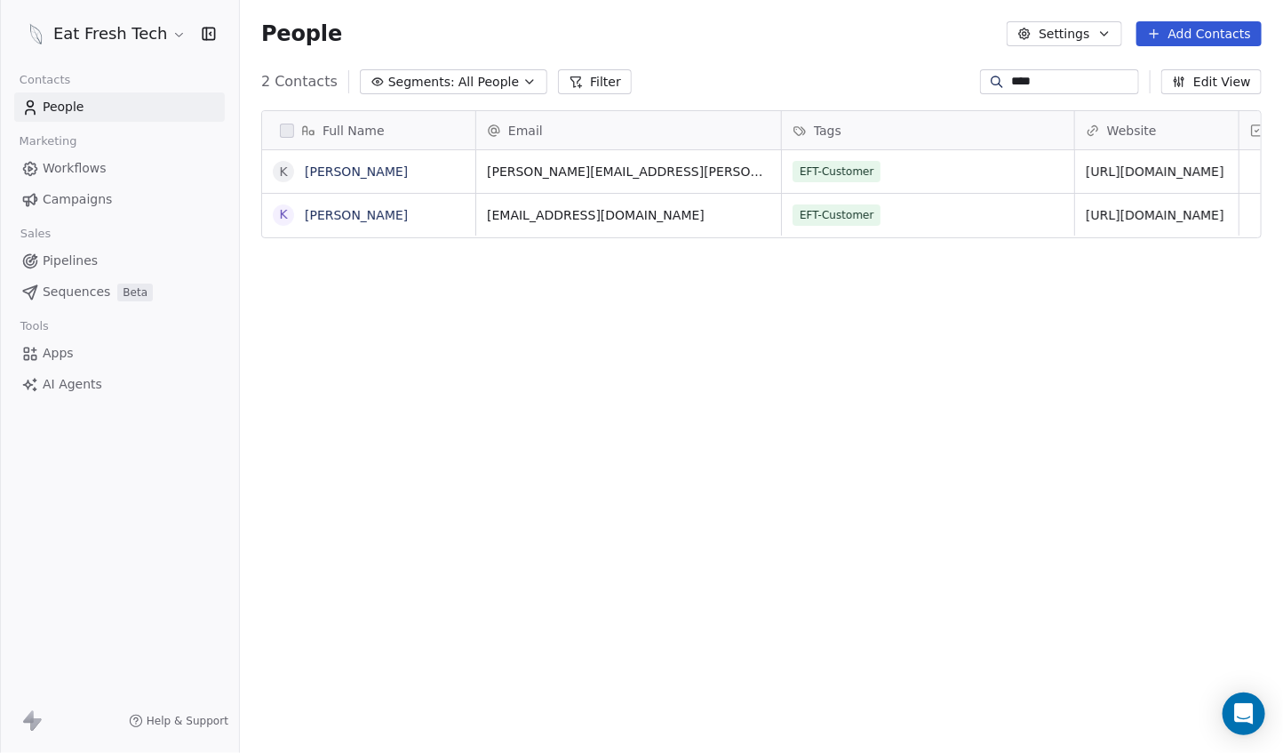
scroll to position [649, 1028]
click at [324, 216] on link "[PERSON_NAME]" at bounding box center [356, 215] width 103 height 14
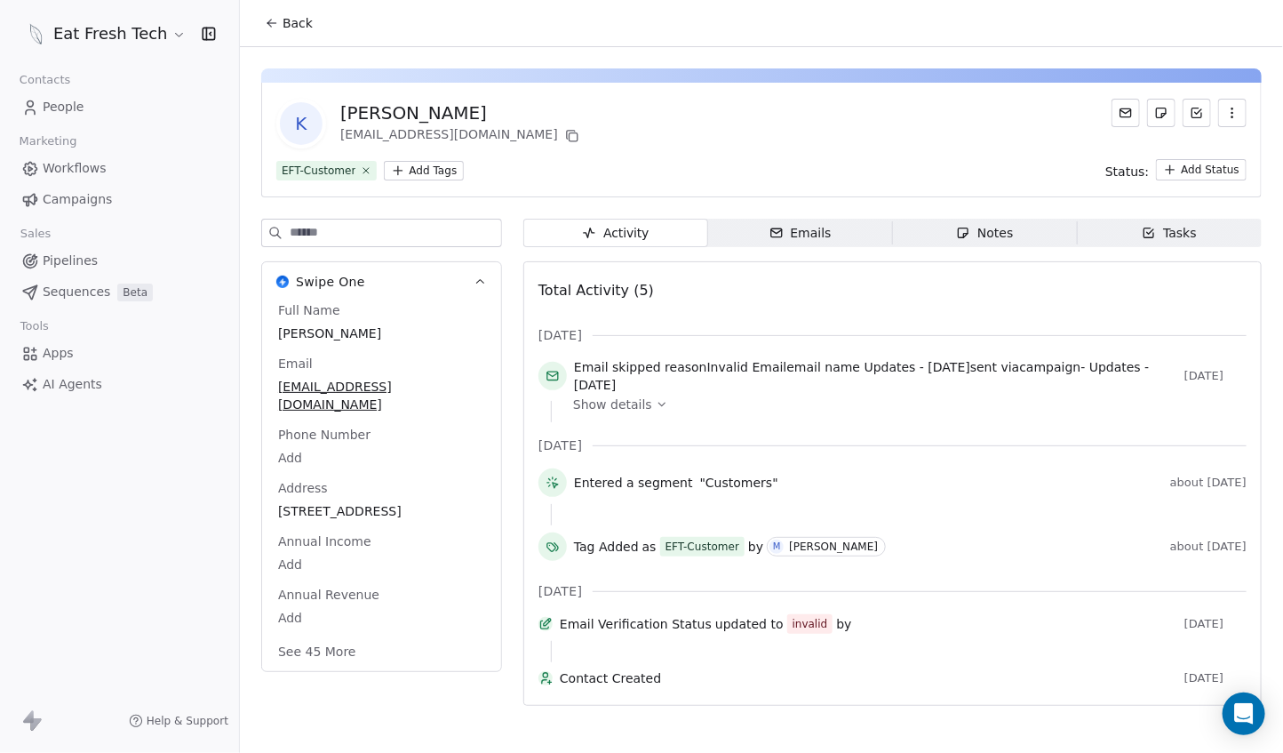
click at [1232, 112] on icon "button" at bounding box center [1232, 112] width 1 height 1
click at [1229, 151] on div "Delete" at bounding box center [1207, 152] width 119 height 28
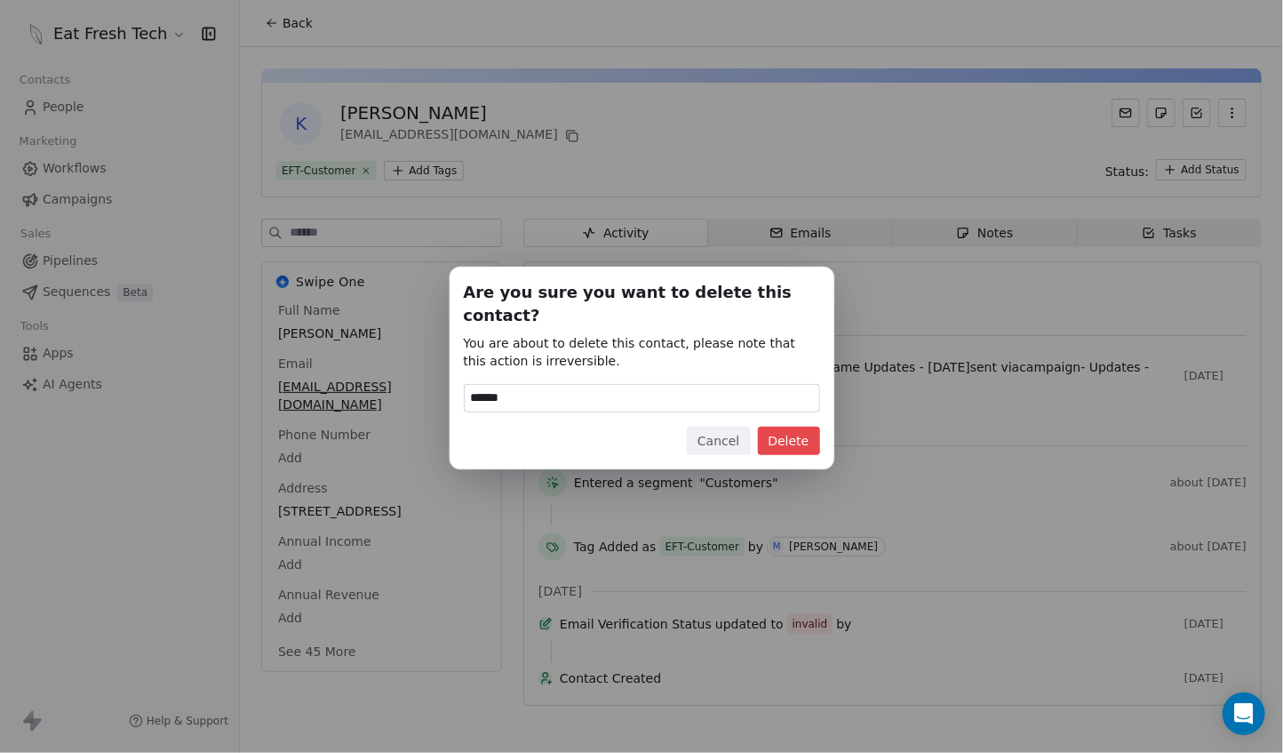
type input "******"
click at [804, 427] on button "Delete" at bounding box center [789, 441] width 62 height 28
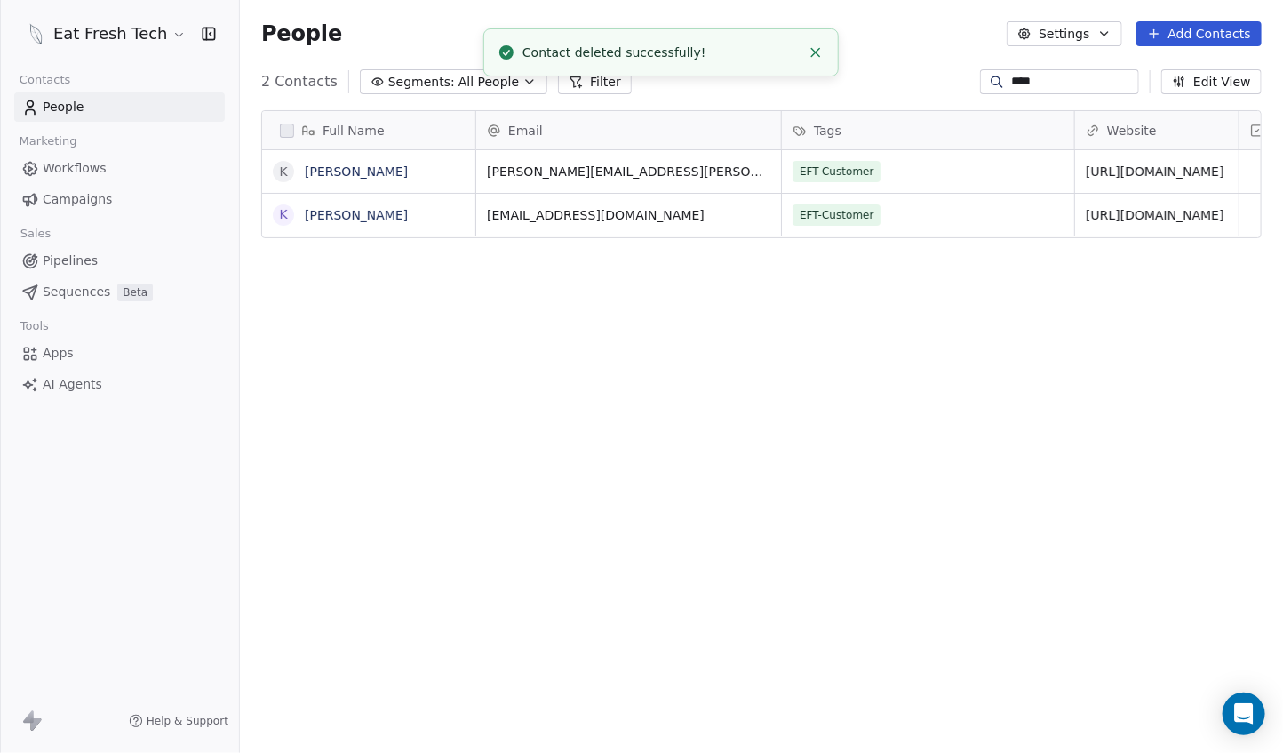
scroll to position [649, 1028]
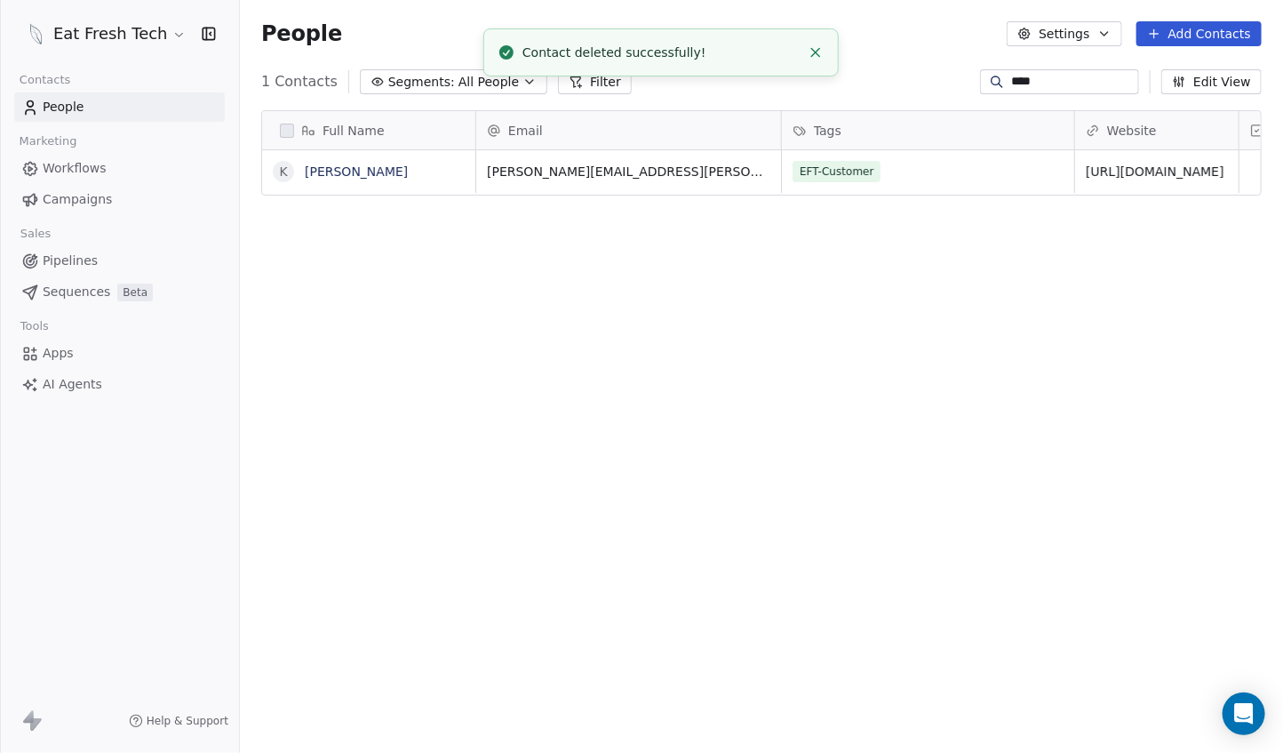
click at [810, 49] on icon "Close toast" at bounding box center [816, 52] width 16 height 16
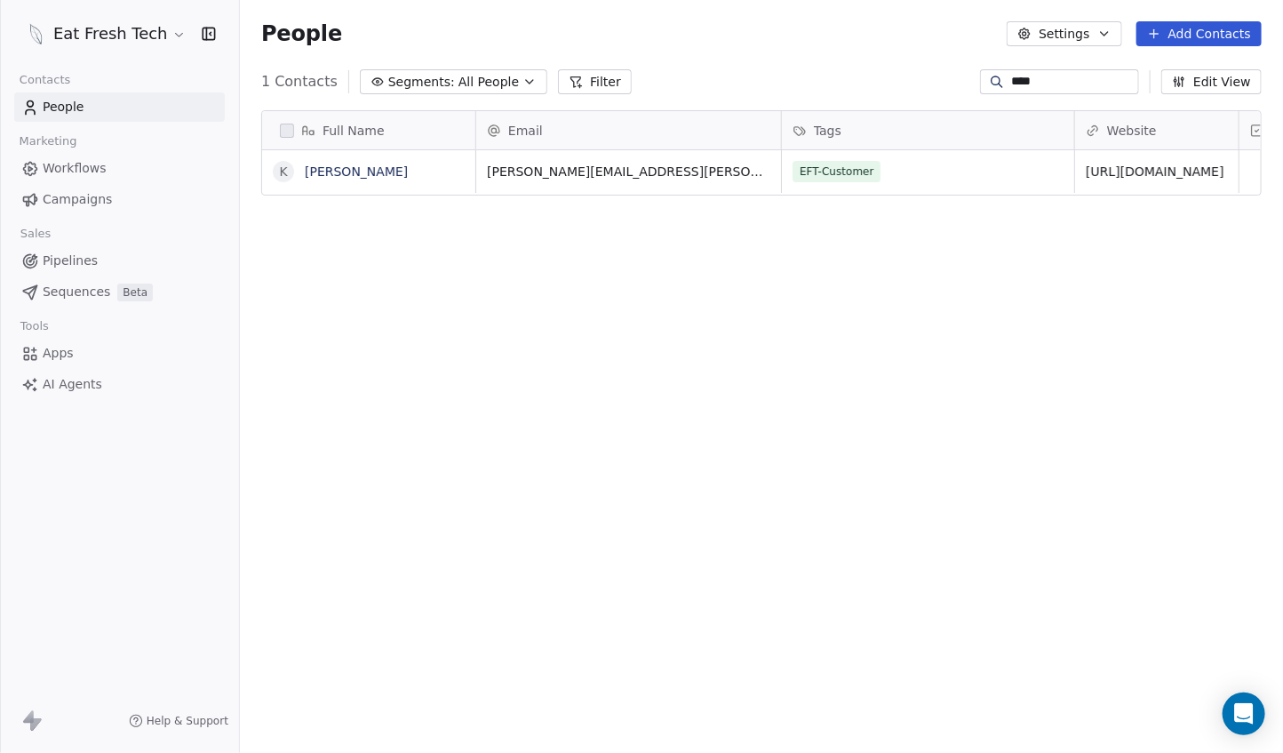
click at [1120, 85] on input "****" at bounding box center [1073, 82] width 124 height 18
click at [1117, 73] on input "****" at bounding box center [1073, 82] width 124 height 18
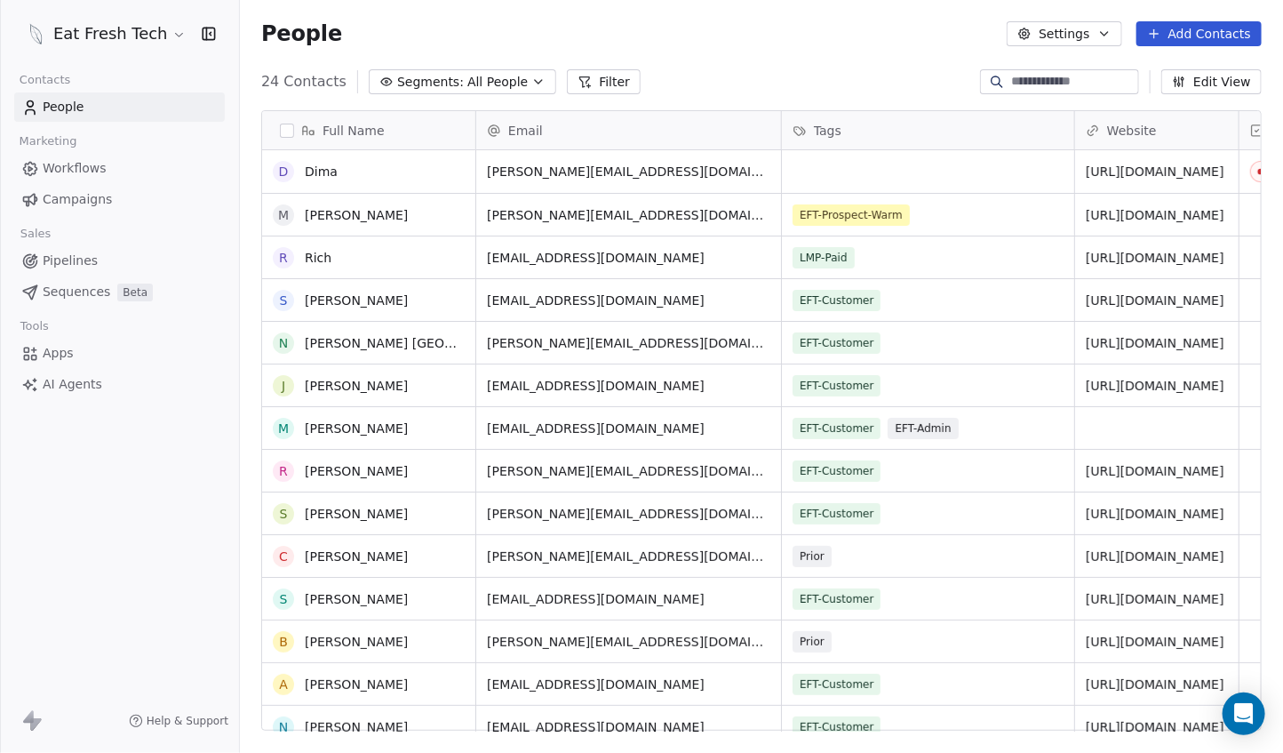
scroll to position [0, 0]
click at [109, 190] on link "Campaigns" at bounding box center [119, 199] width 211 height 29
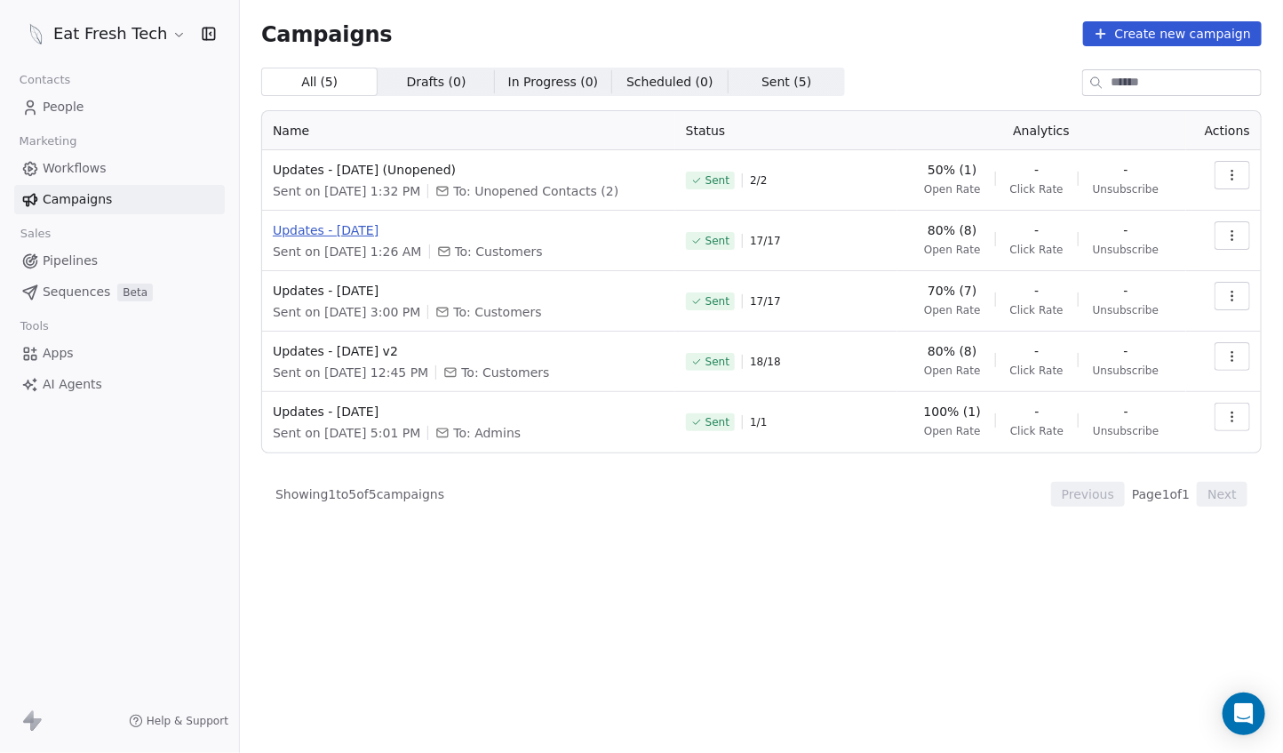
click at [388, 231] on span "Updates - [DATE]" at bounding box center [469, 230] width 392 height 18
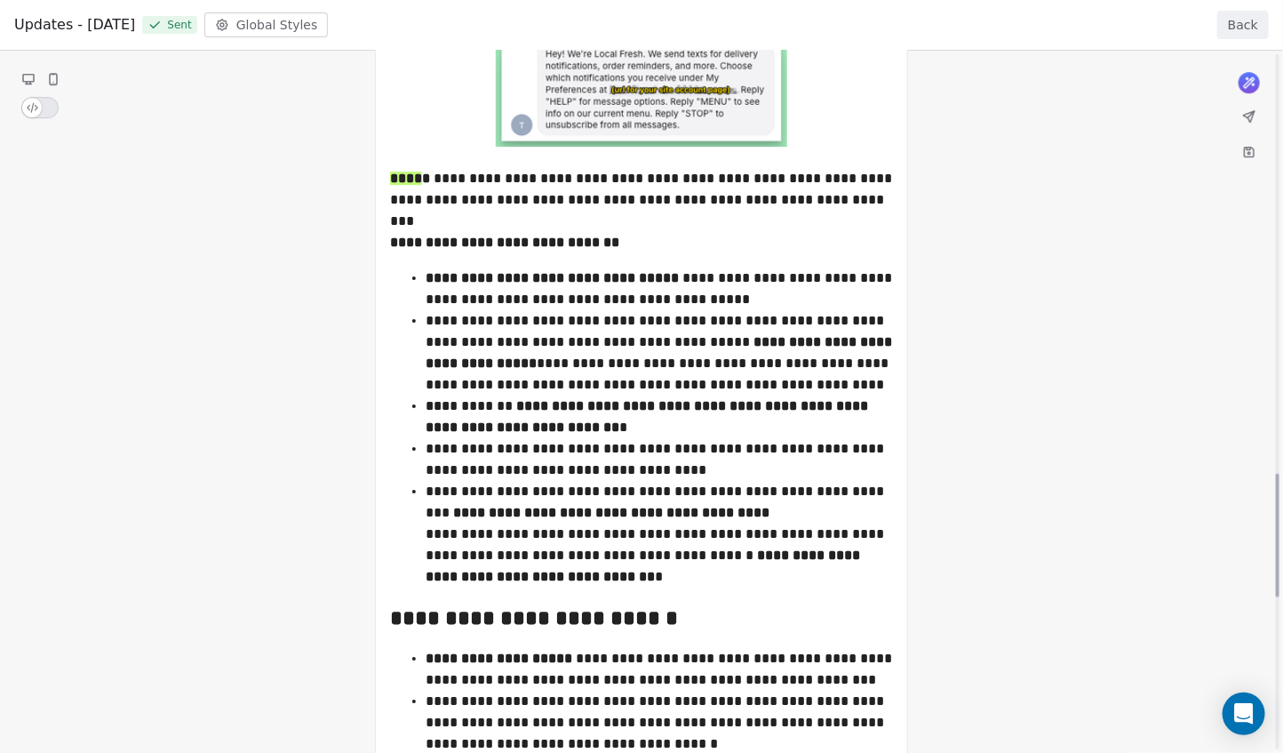
scroll to position [3081, 0]
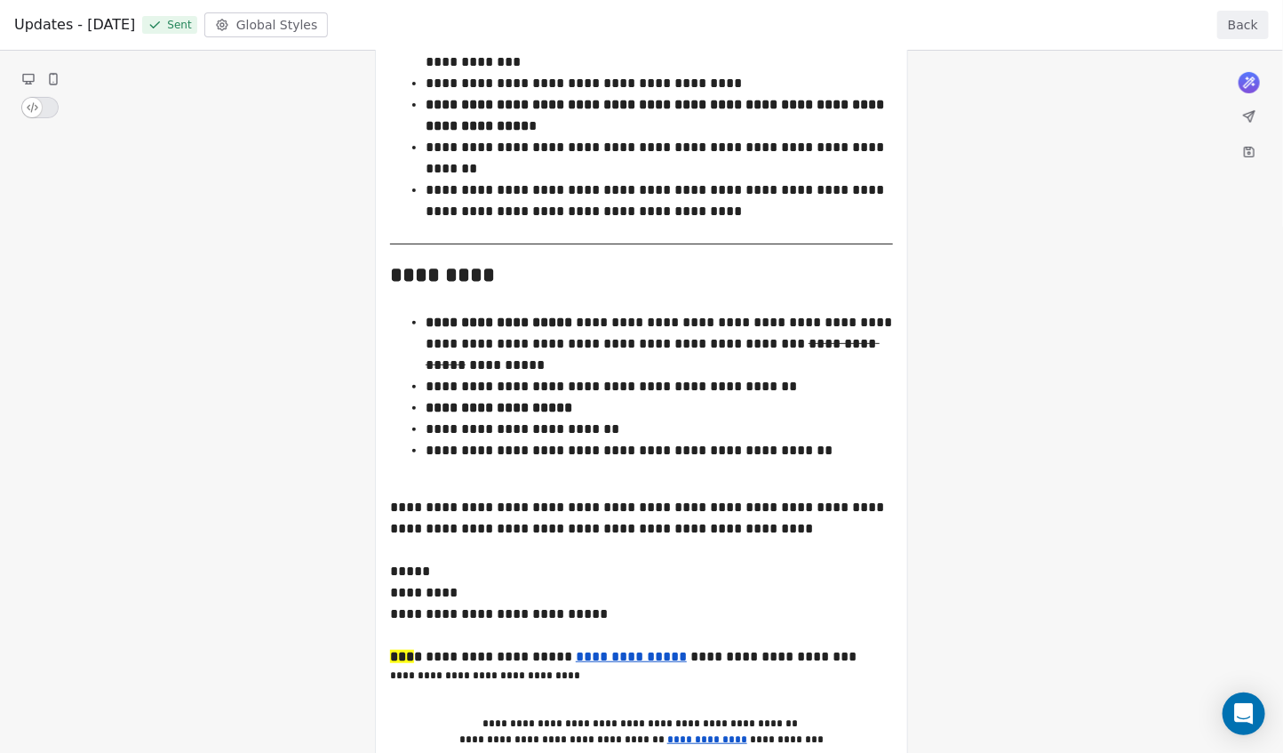
drag, startPoint x: 782, startPoint y: 443, endPoint x: 454, endPoint y: 364, distance: 337.2
drag, startPoint x: 426, startPoint y: 320, endPoint x: 814, endPoint y: 436, distance: 405.5
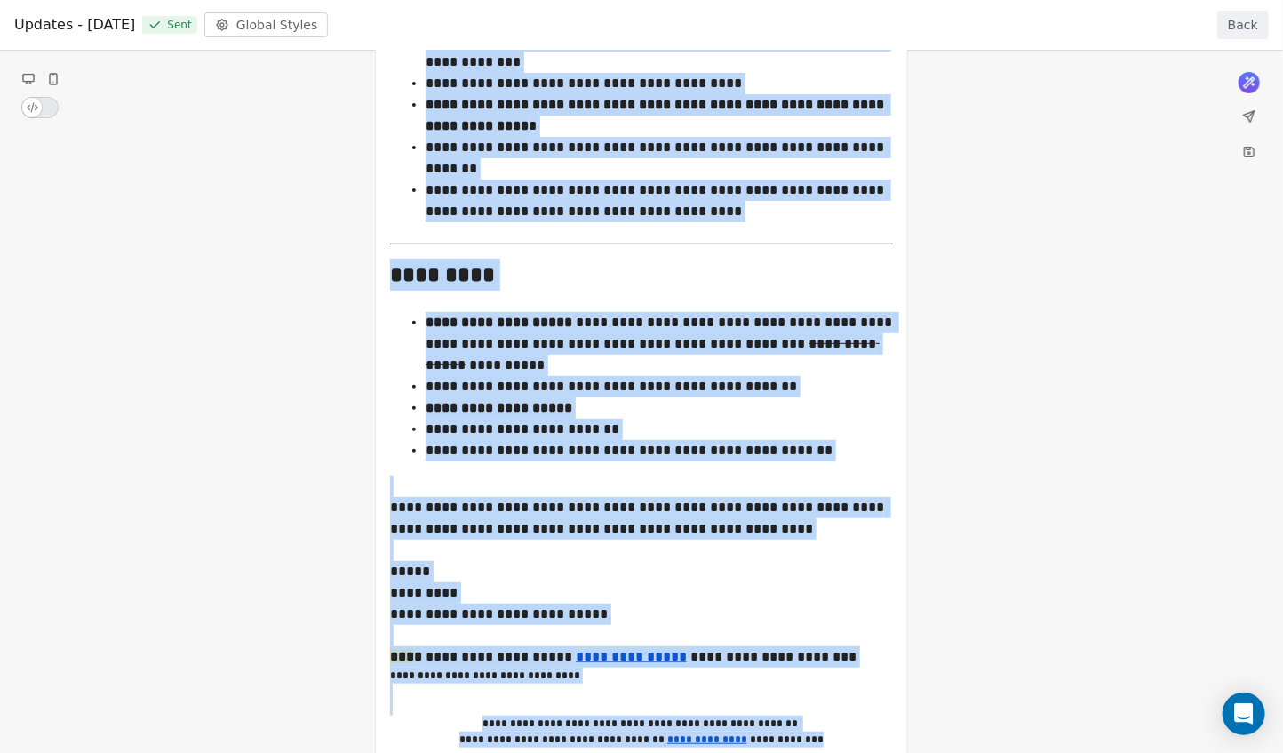
drag, startPoint x: 447, startPoint y: 323, endPoint x: 810, endPoint y: 449, distance: 384.0
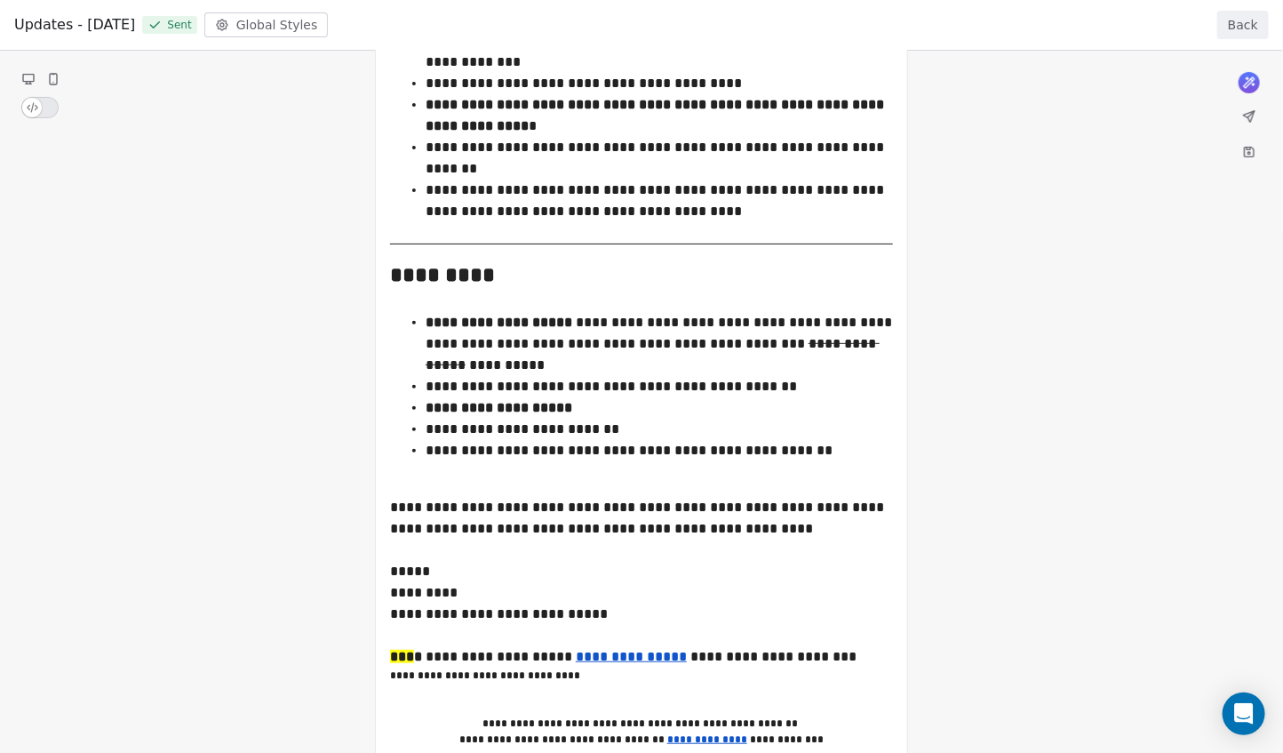
drag, startPoint x: 811, startPoint y: 448, endPoint x: 799, endPoint y: 449, distance: 11.6
drag, startPoint x: 430, startPoint y: 321, endPoint x: 617, endPoint y: 409, distance: 206.3
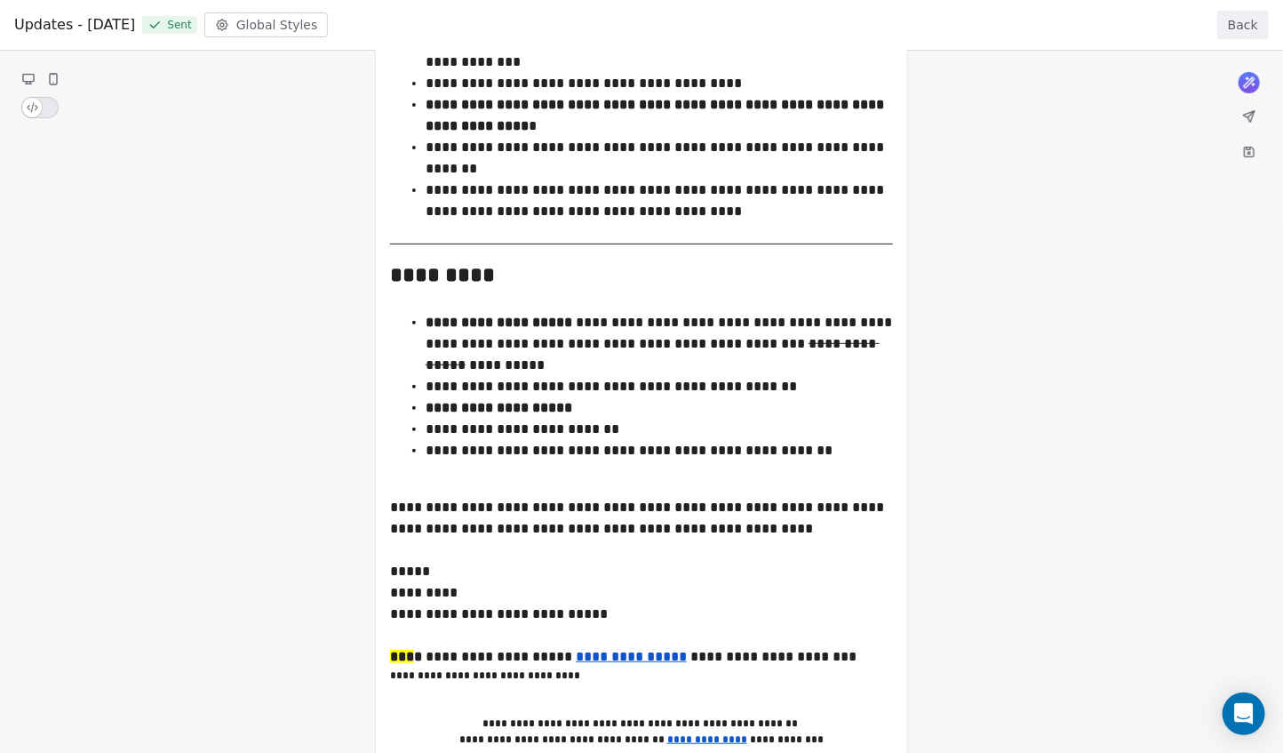
drag, startPoint x: 463, startPoint y: 319, endPoint x: 563, endPoint y: 387, distance: 120.3
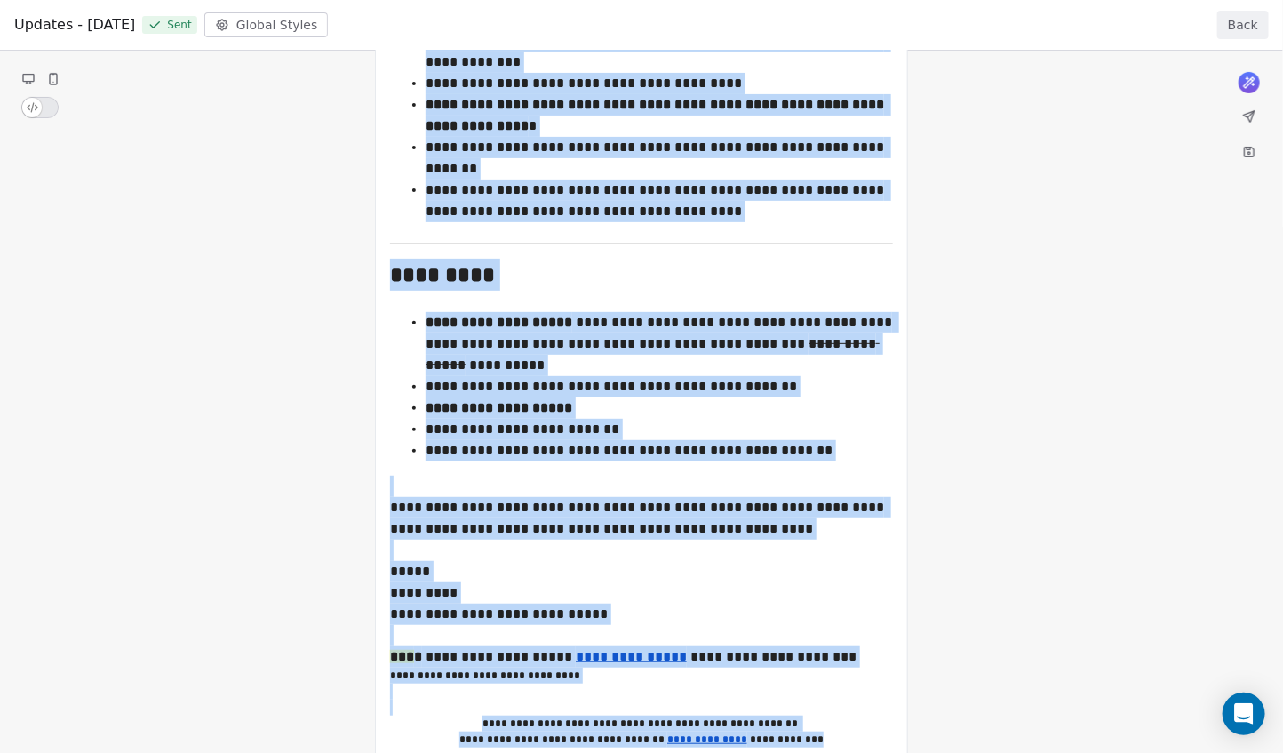
drag, startPoint x: 435, startPoint y: 325, endPoint x: 700, endPoint y: 420, distance: 282.0
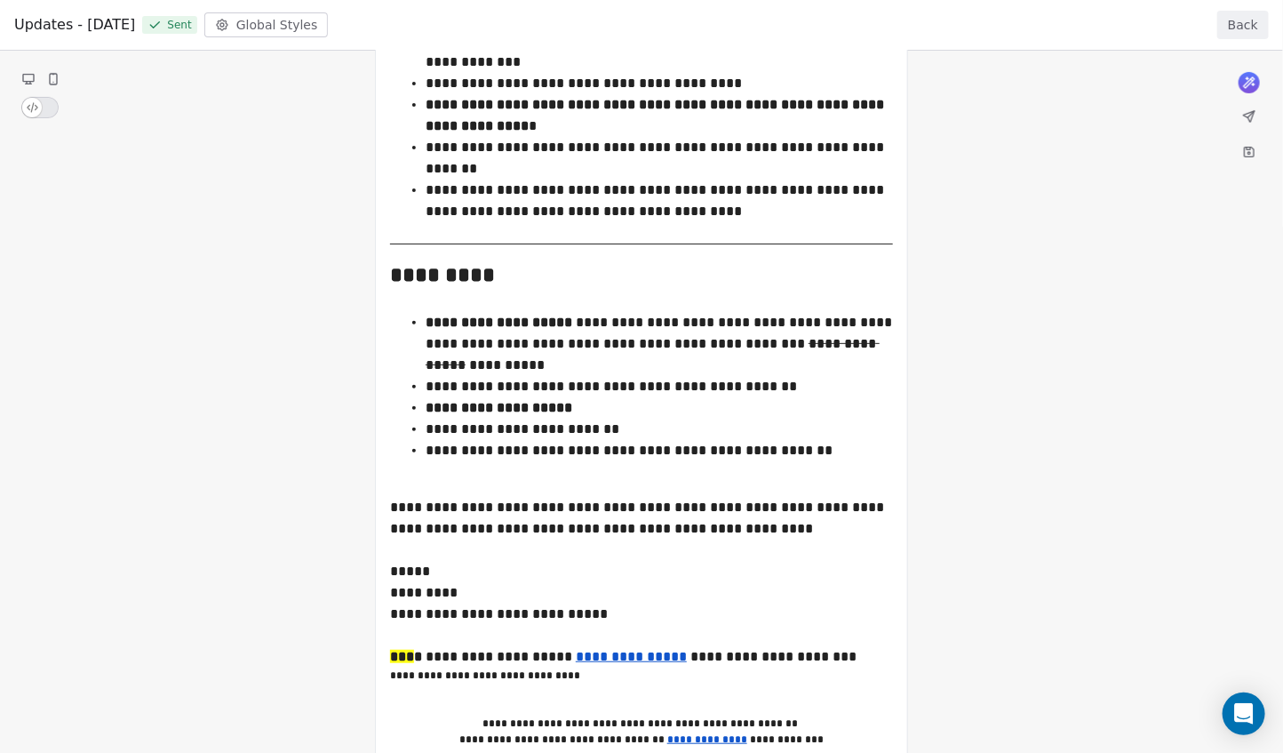
drag, startPoint x: 815, startPoint y: 450, endPoint x: 543, endPoint y: 380, distance: 280.9
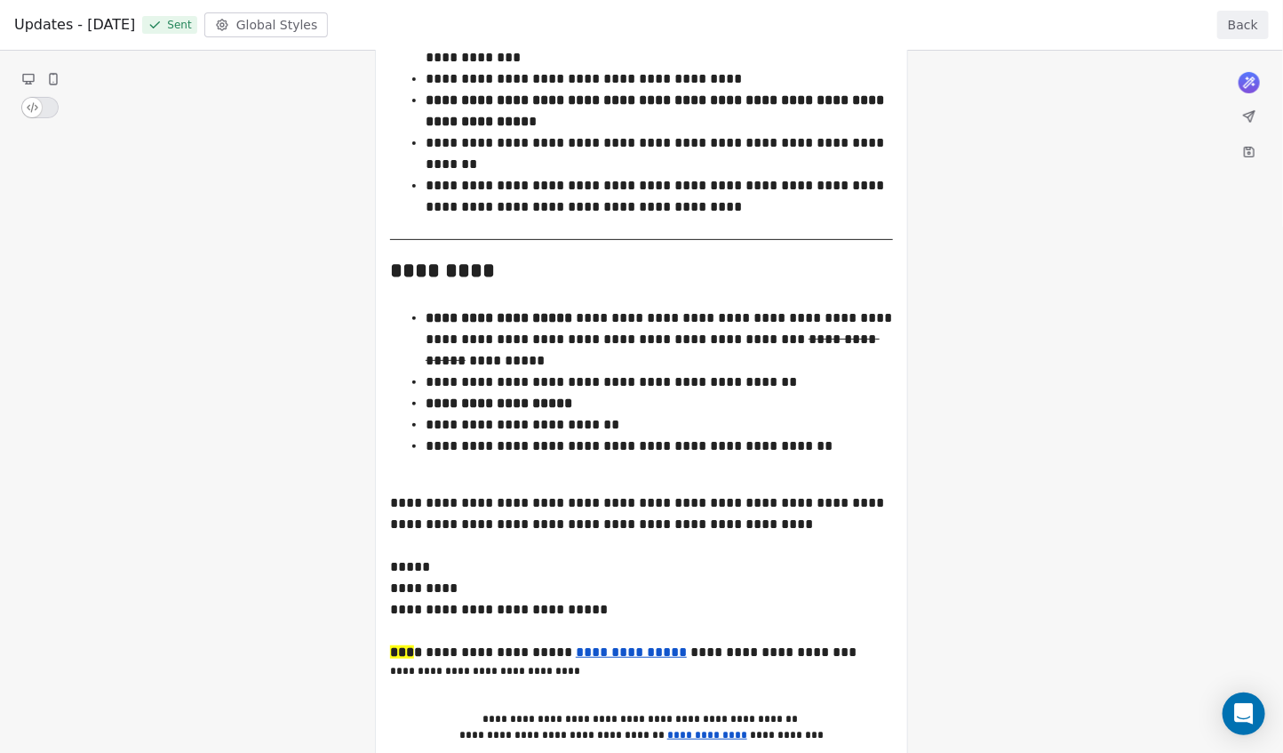
click at [1243, 24] on button "Back" at bounding box center [1244, 25] width 52 height 28
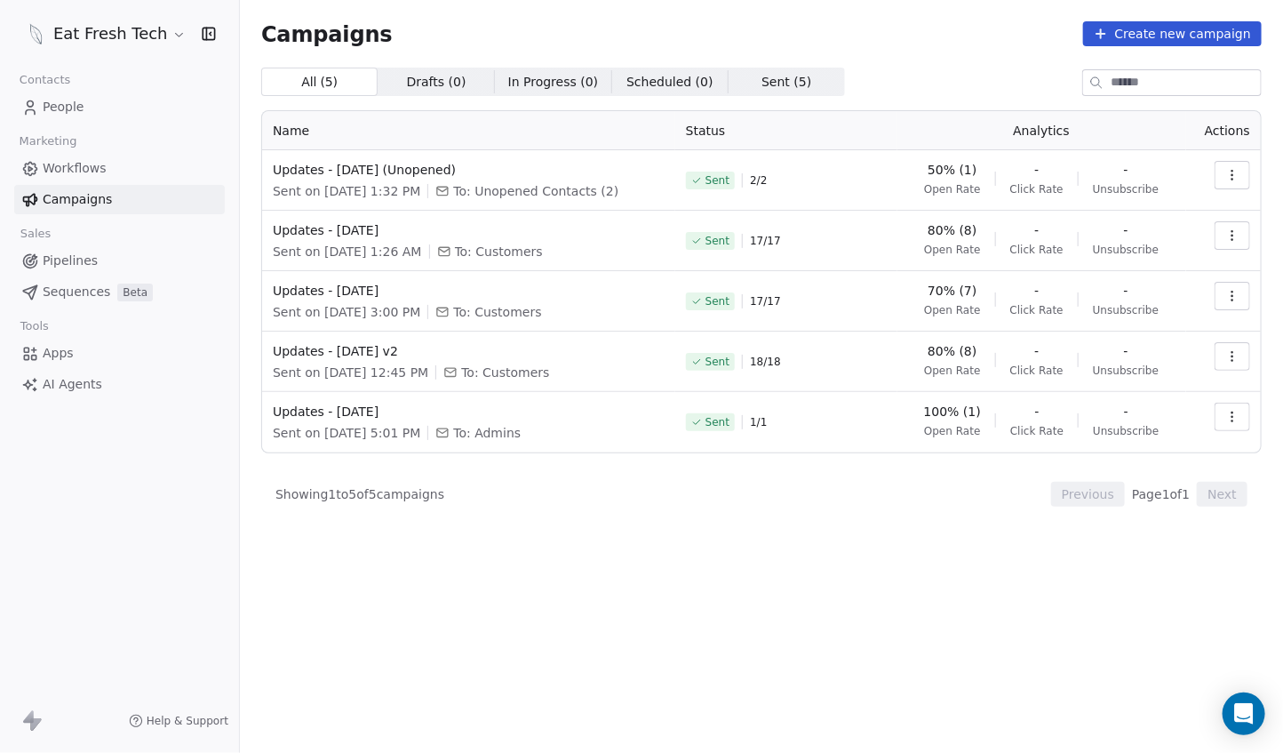
click at [1239, 242] on button "button" at bounding box center [1233, 235] width 36 height 28
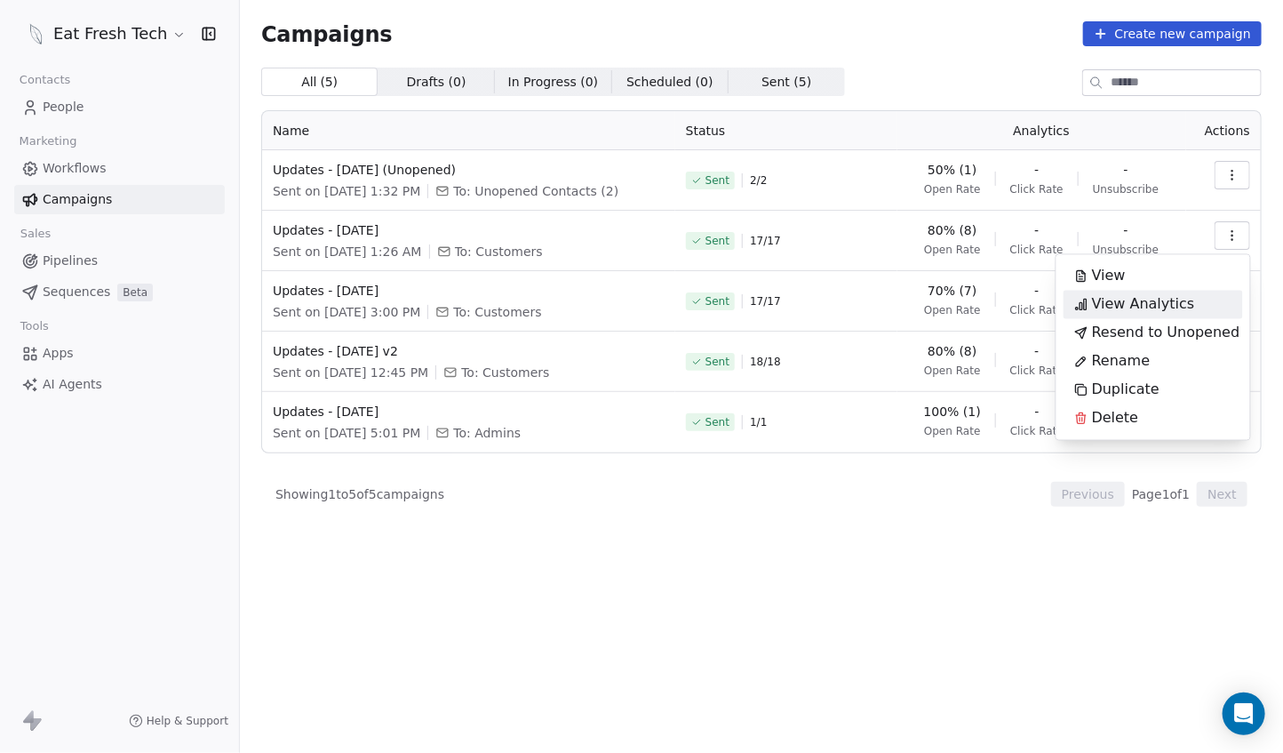
click at [1211, 303] on div "View Analytics" at bounding box center [1154, 305] width 180 height 28
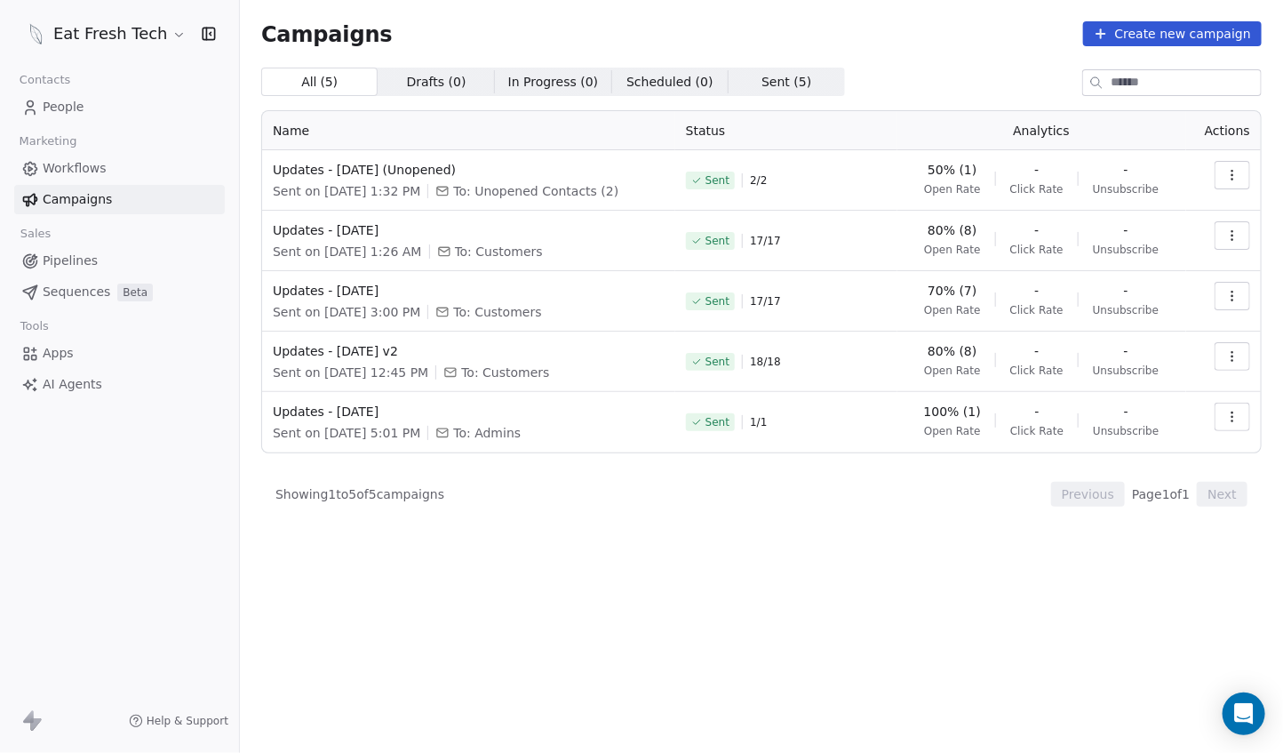
click at [1227, 233] on icon "button" at bounding box center [1233, 235] width 14 height 14
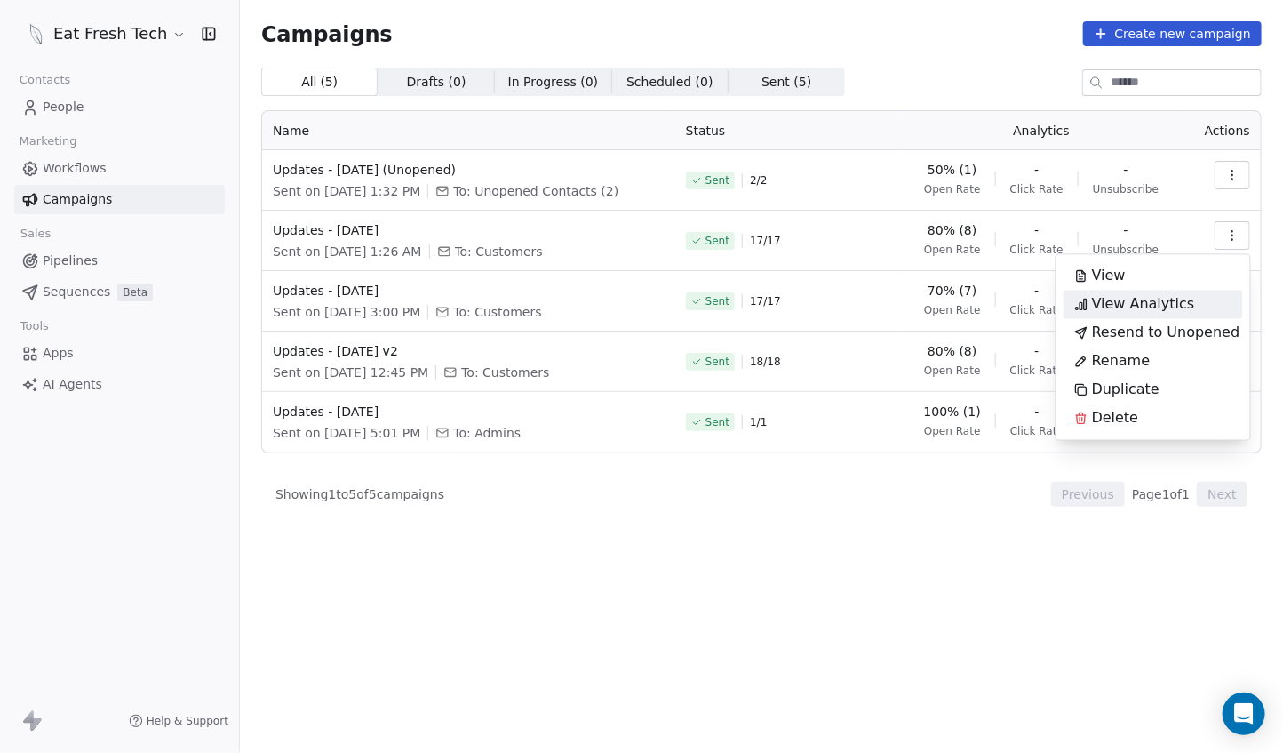
click at [1149, 303] on span "View Analytics" at bounding box center [1143, 304] width 103 height 21
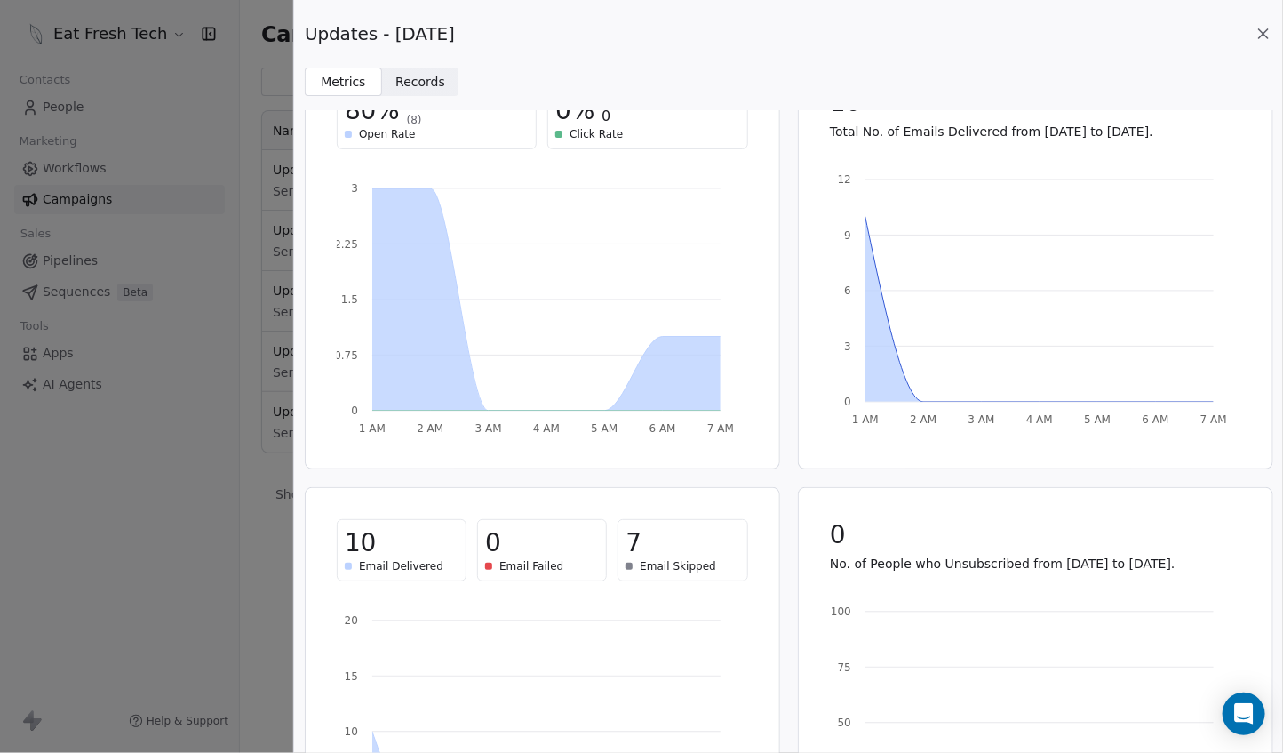
scroll to position [0, 0]
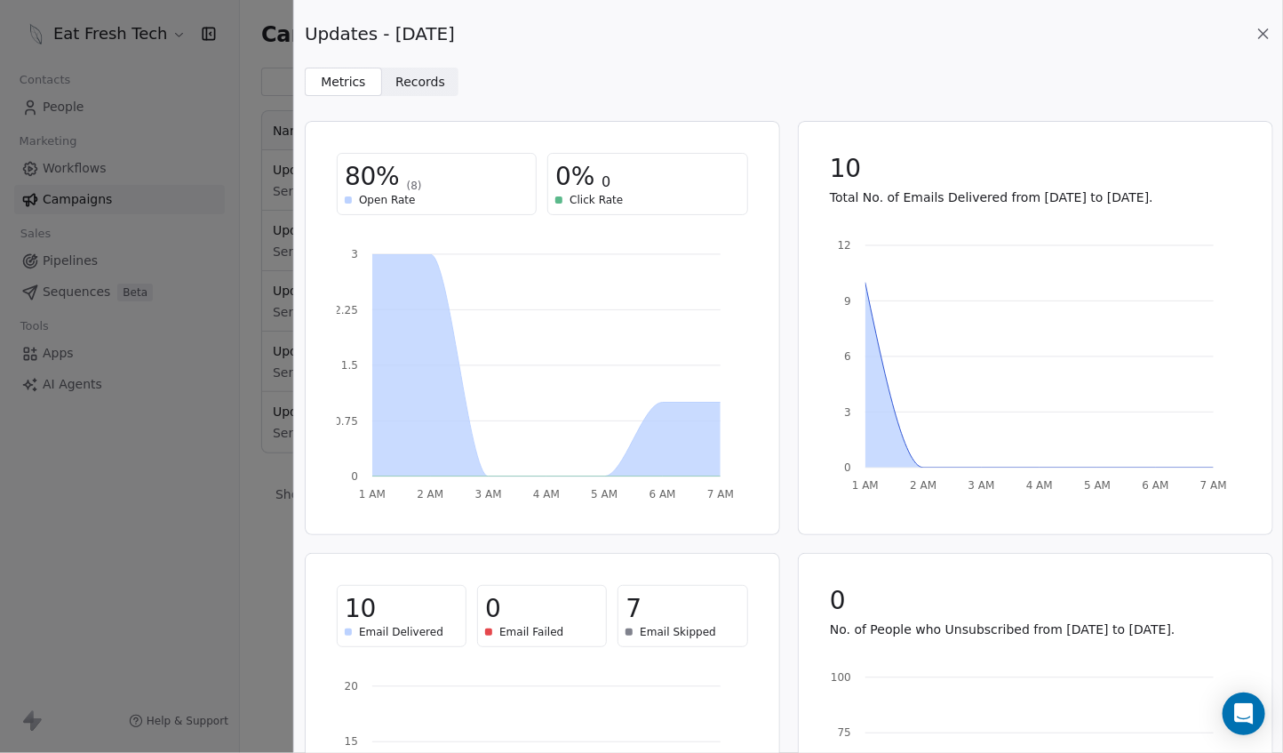
click at [400, 86] on span "Records" at bounding box center [421, 82] width 50 height 19
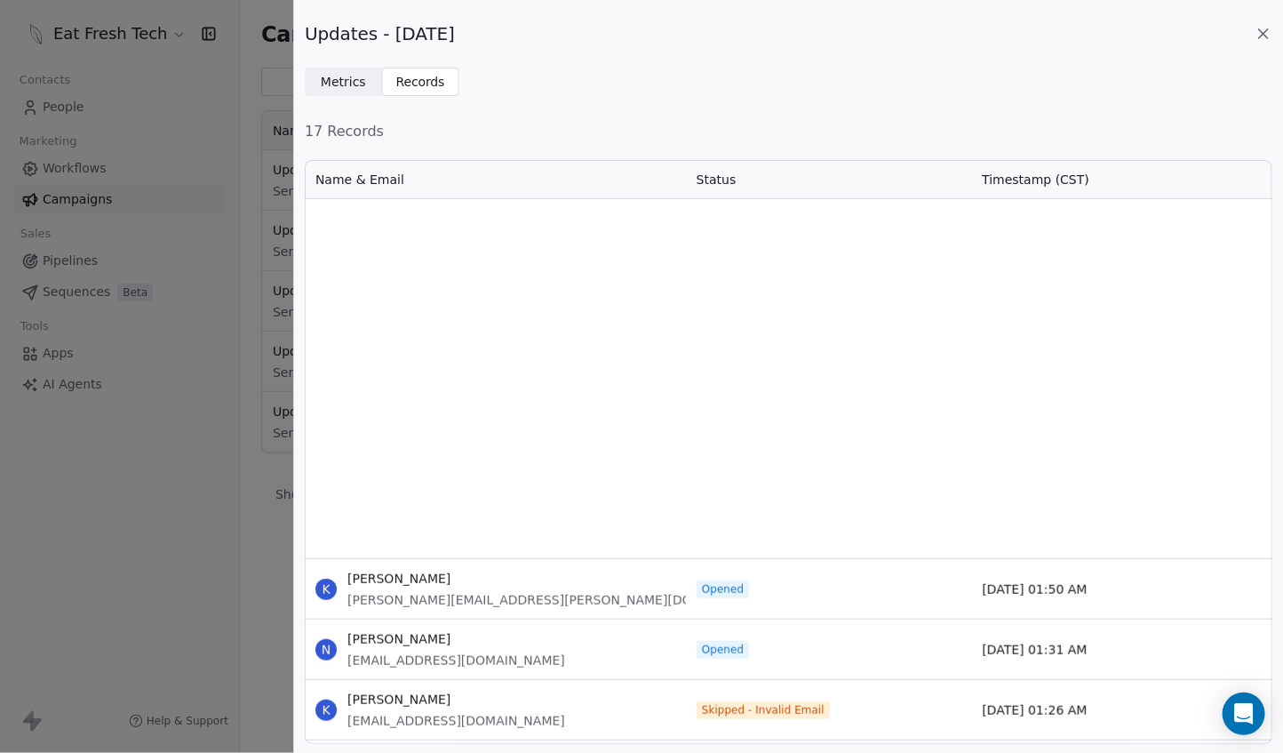
scroll to position [963, 0]
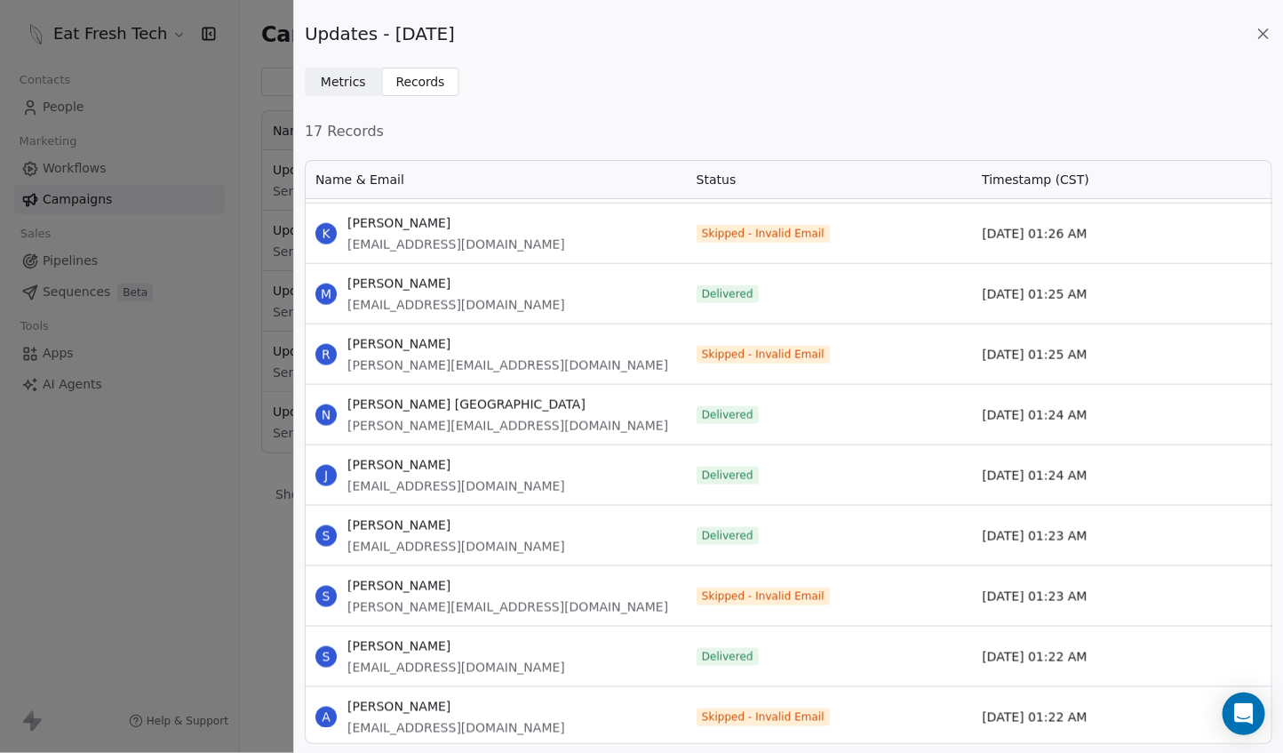
click at [237, 503] on div "Updates - [DATE] Metrics Metrics Records Records 17 Records Name & Email Status…" at bounding box center [641, 376] width 1283 height 753
